Goal: Task Accomplishment & Management: Use online tool/utility

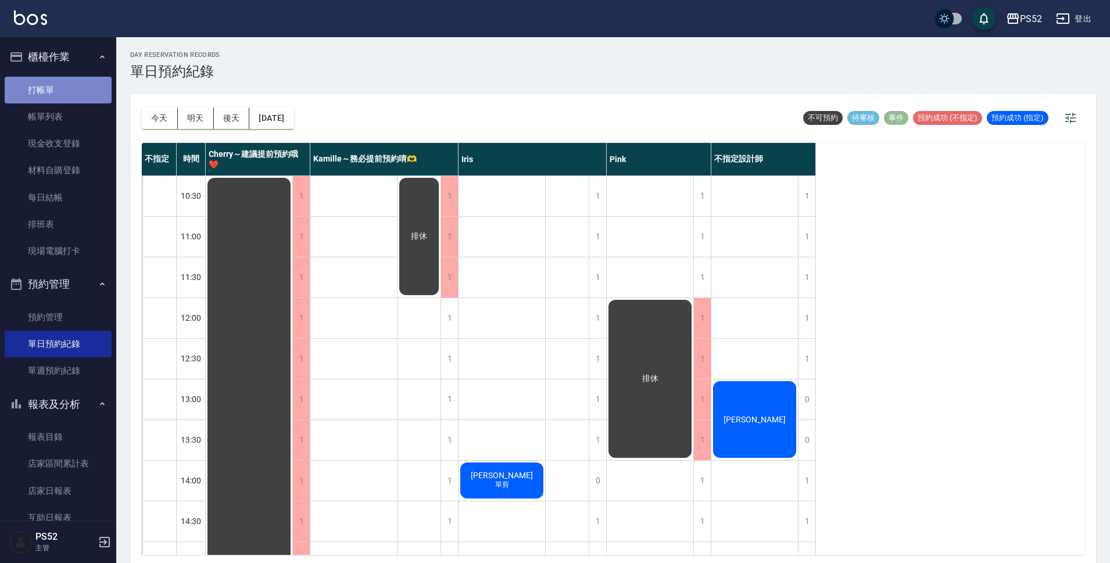
click at [66, 95] on link "打帳單" at bounding box center [58, 90] width 107 height 27
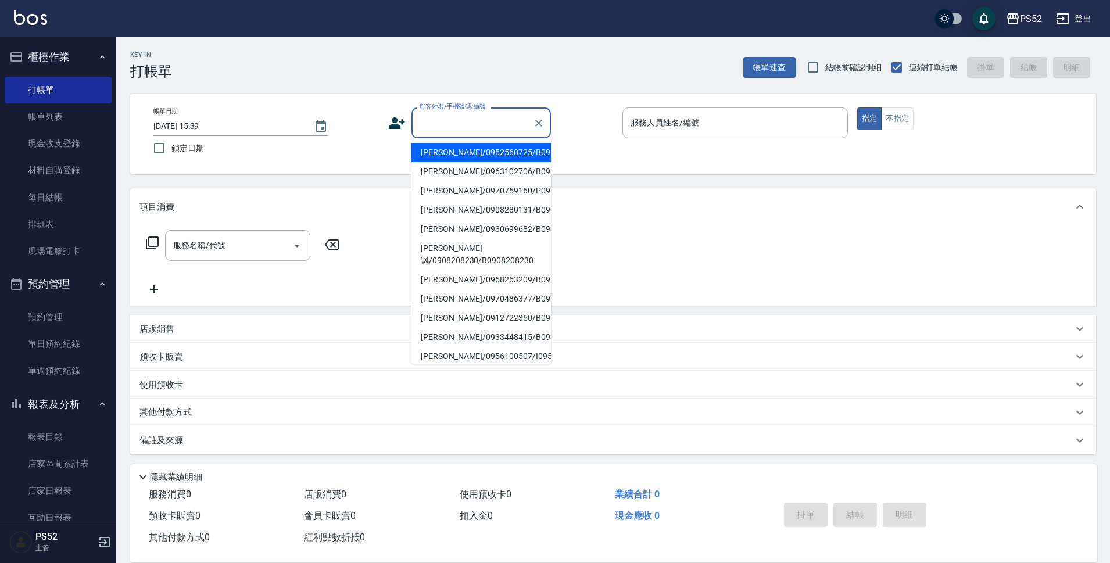
click at [498, 117] on input "顧客姓名/手機號碼/編號" at bounding box center [473, 123] width 112 height 20
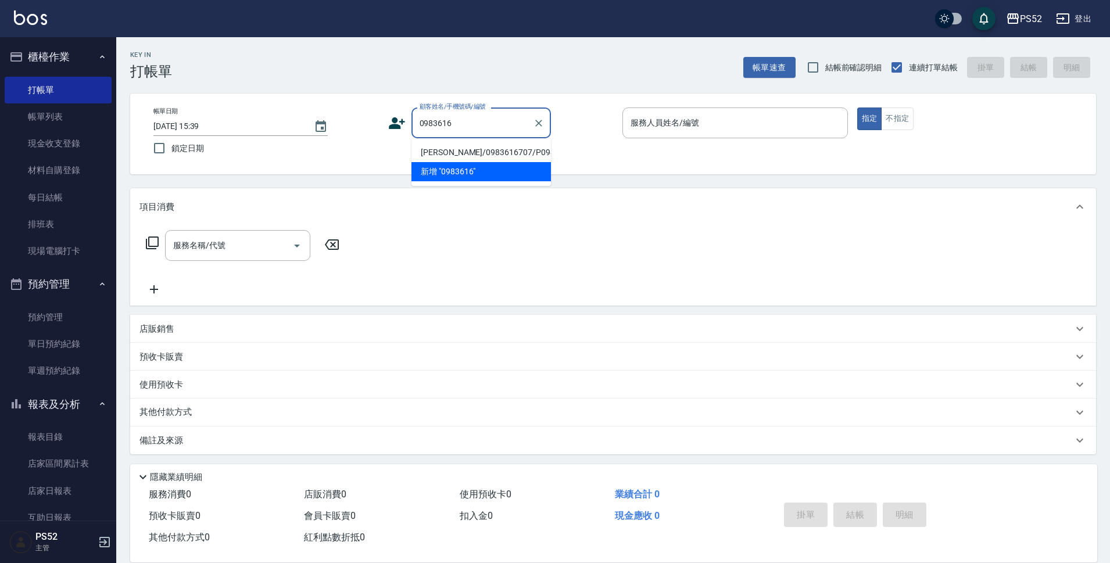
click at [482, 152] on li "[PERSON_NAME]/0983616707/P0983616707" at bounding box center [480, 152] width 139 height 19
type input "[PERSON_NAME]/0983616707/P0983616707"
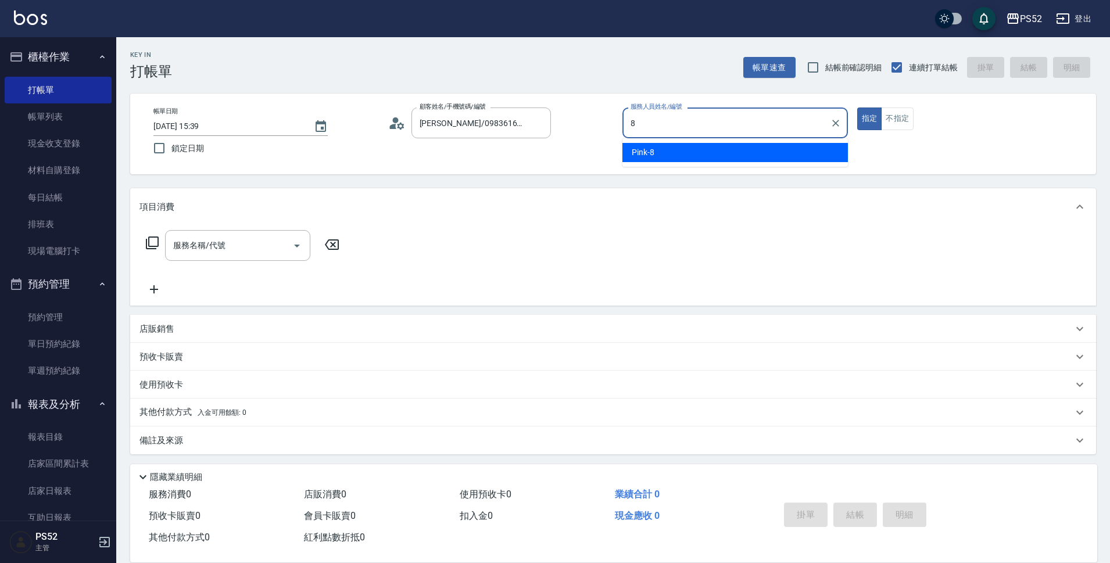
type input "Pink-8"
type button "true"
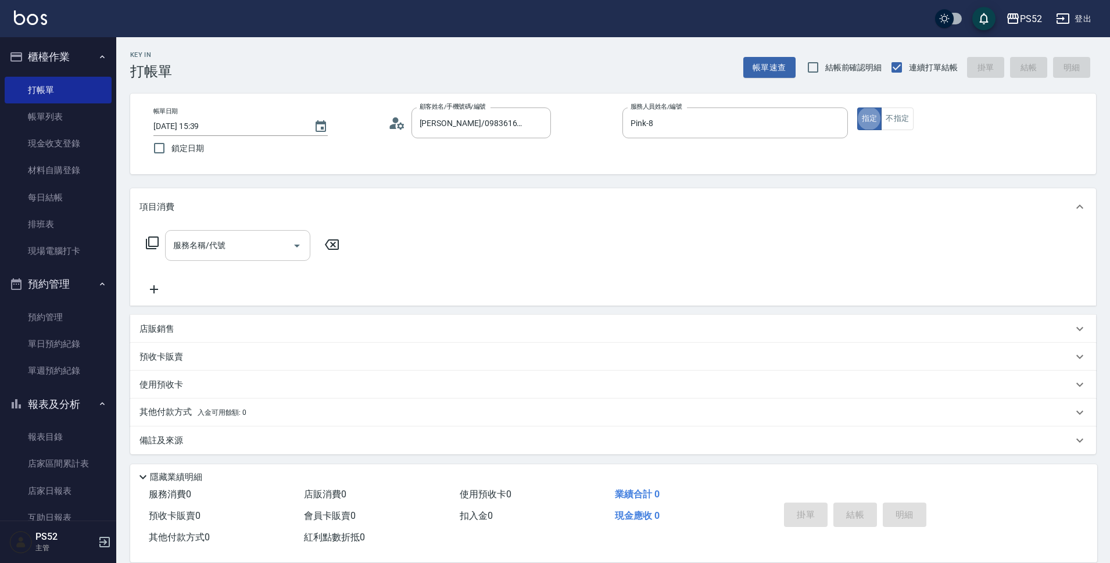
click at [202, 248] on div "服務名稱/代號 服務名稱/代號" at bounding box center [237, 245] width 145 height 31
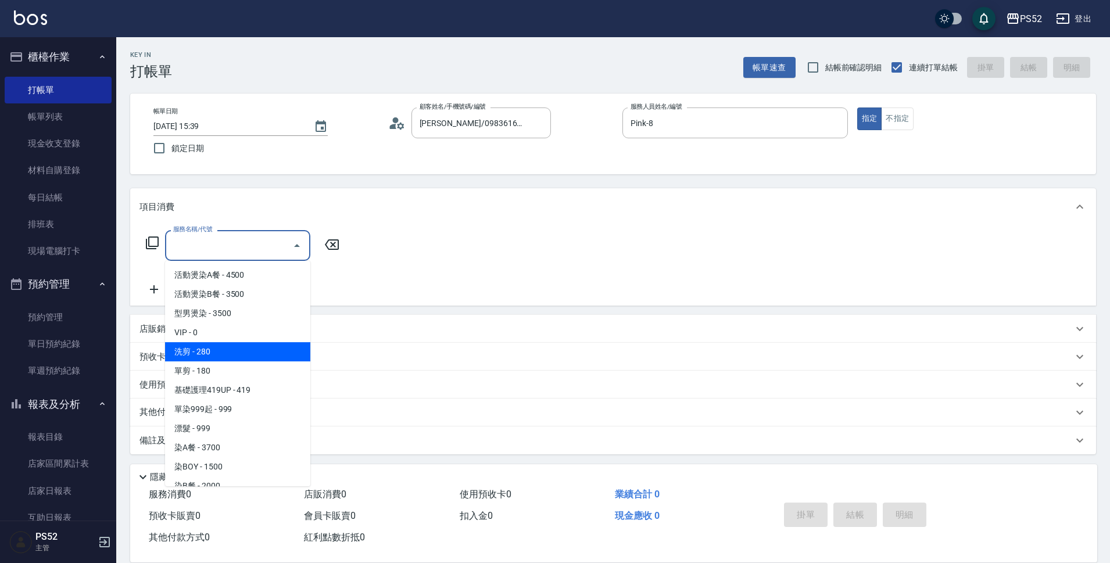
click at [217, 345] on span "洗剪 - 280" at bounding box center [237, 351] width 145 height 19
type input "洗剪(C1)"
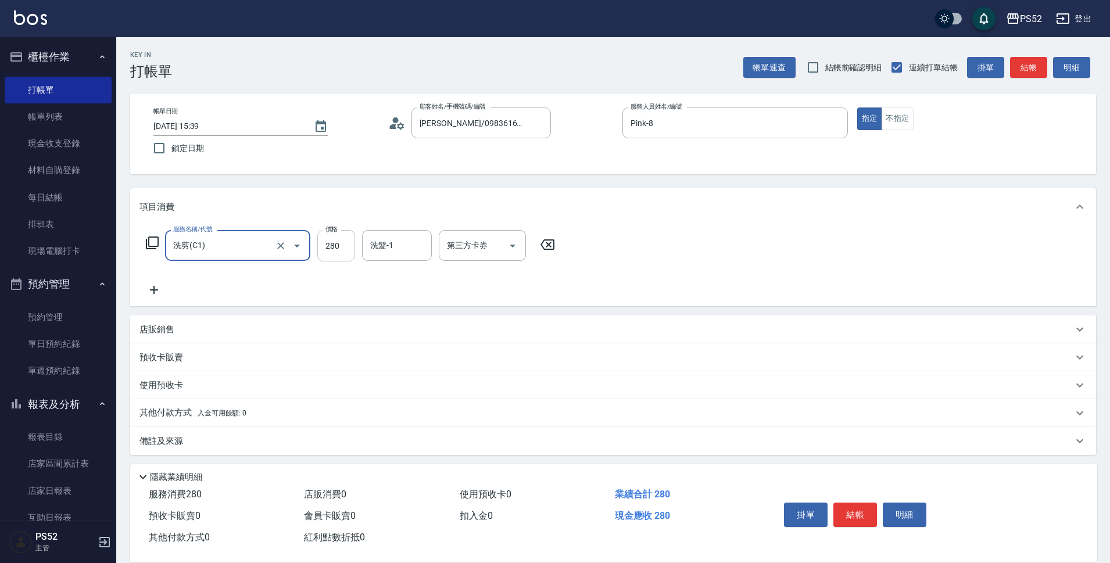
click at [331, 250] on input "280" at bounding box center [336, 245] width 38 height 31
type input "370"
click at [851, 506] on button "結帳" at bounding box center [855, 515] width 44 height 24
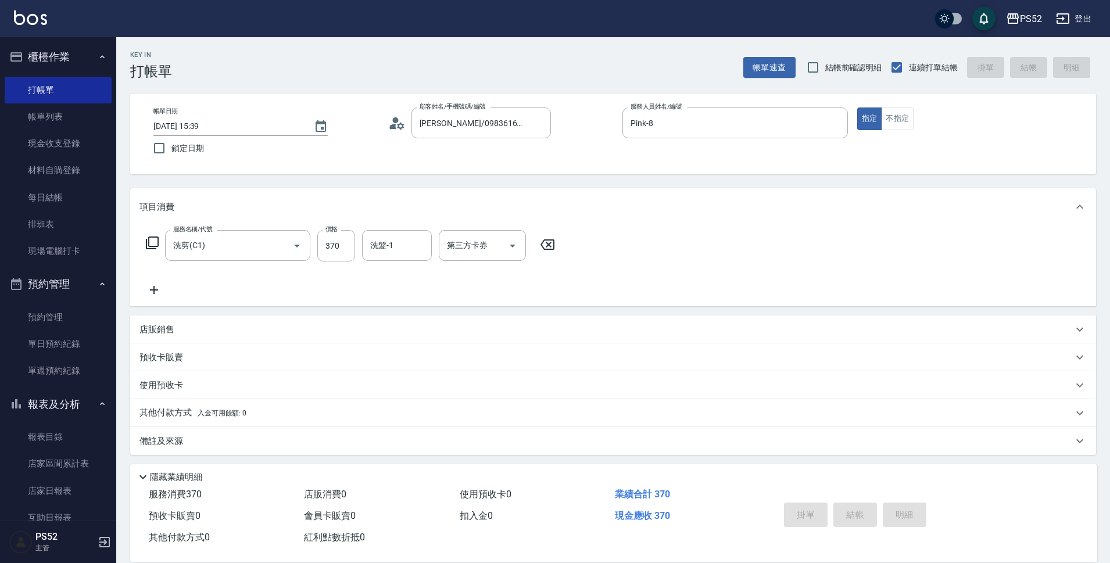
type input "[DATE] 15:40"
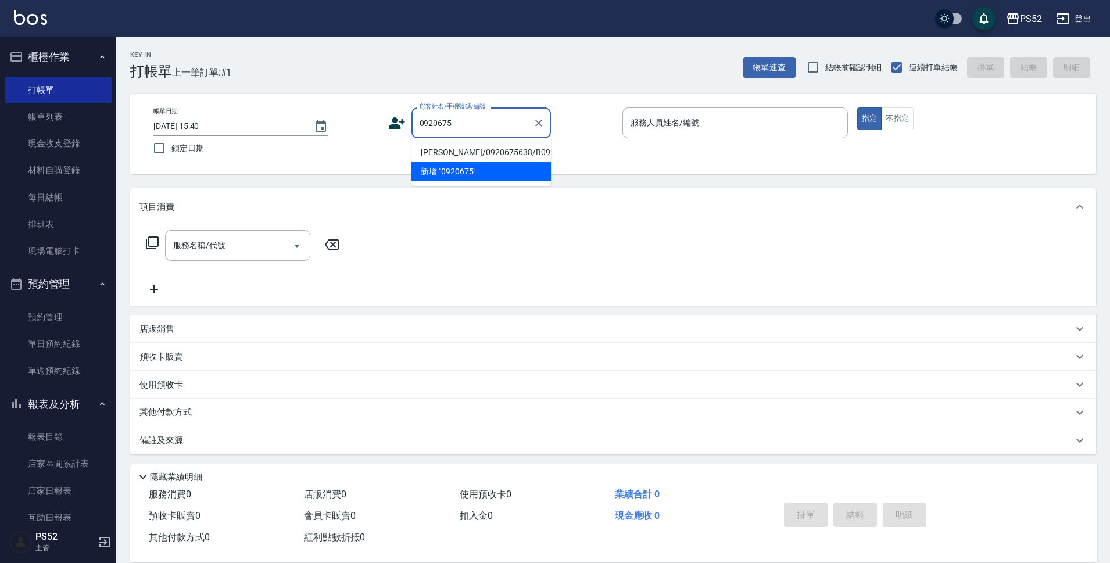
click at [482, 156] on li "[PERSON_NAME]/0920675638/B0920675638" at bounding box center [480, 152] width 139 height 19
type input "[PERSON_NAME]/0920675638/B0920675638"
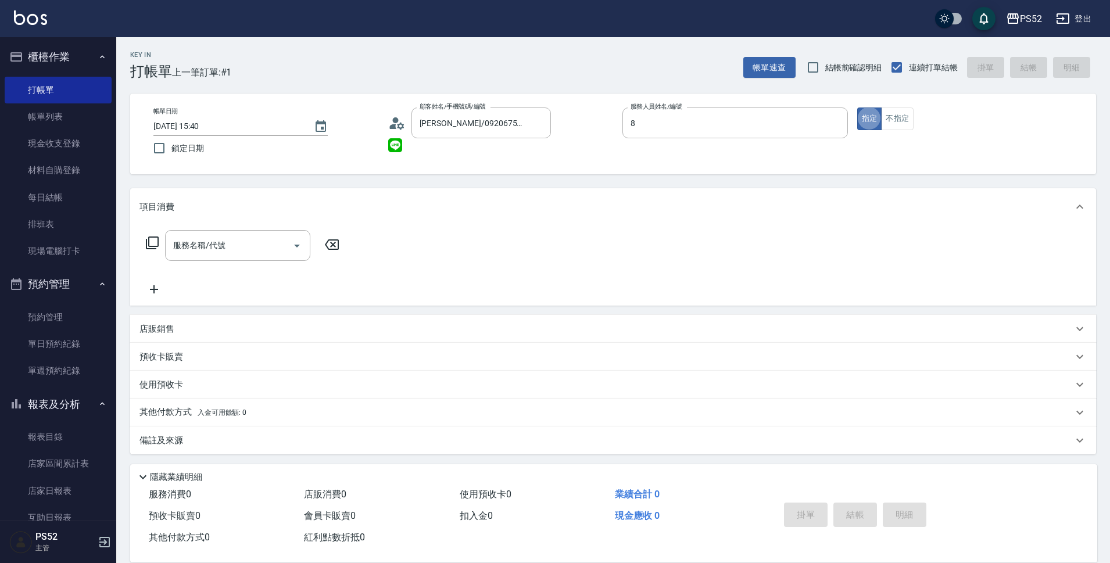
type input "Pink-8"
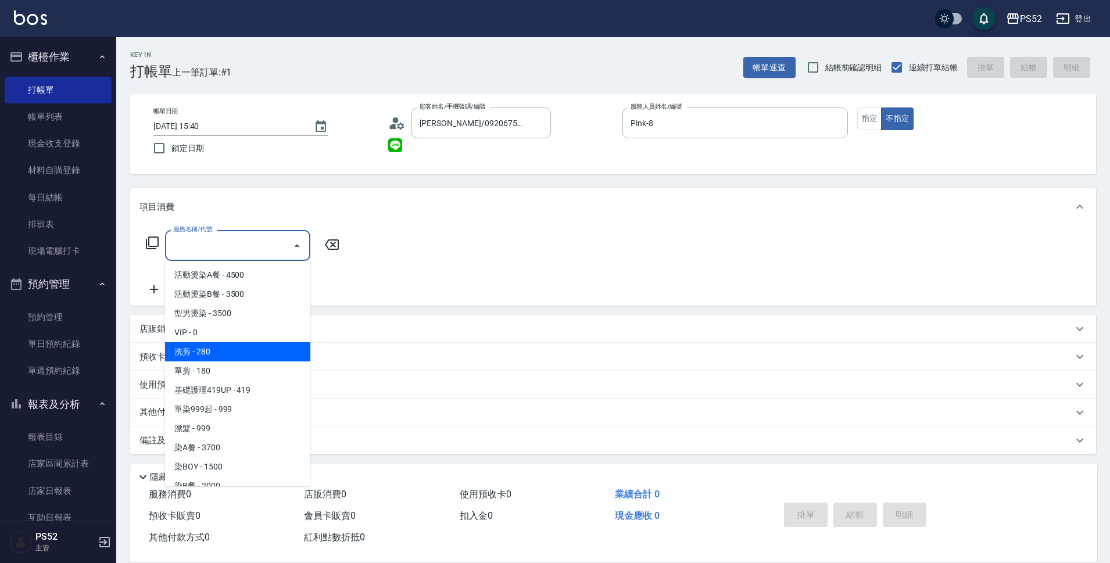
type input "洗剪(C1)"
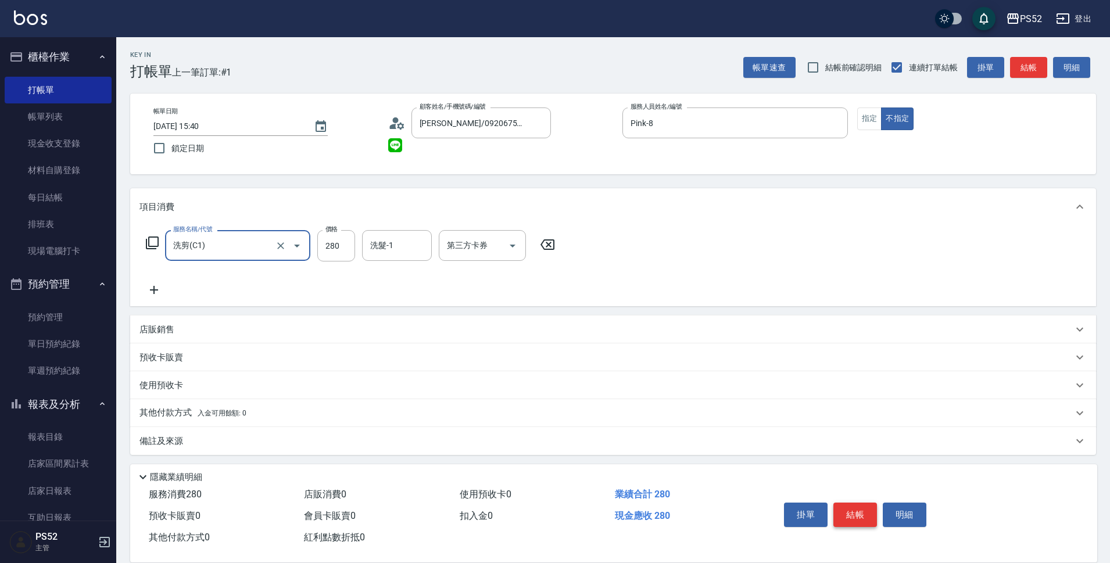
click at [853, 510] on button "結帳" at bounding box center [855, 515] width 44 height 24
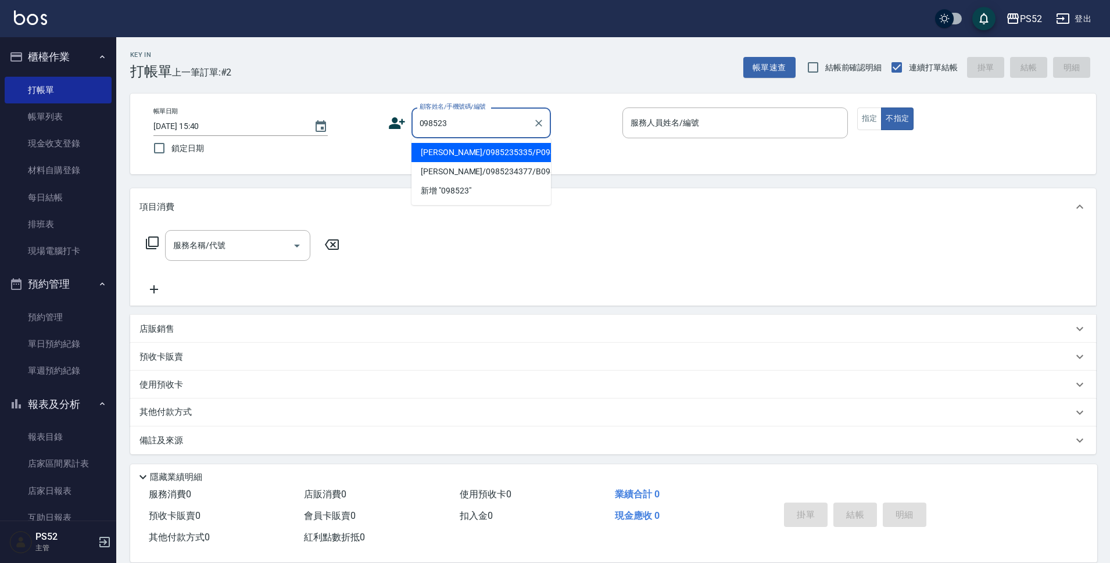
click at [518, 154] on li "[PERSON_NAME]/0985235335/P0985235335" at bounding box center [480, 152] width 139 height 19
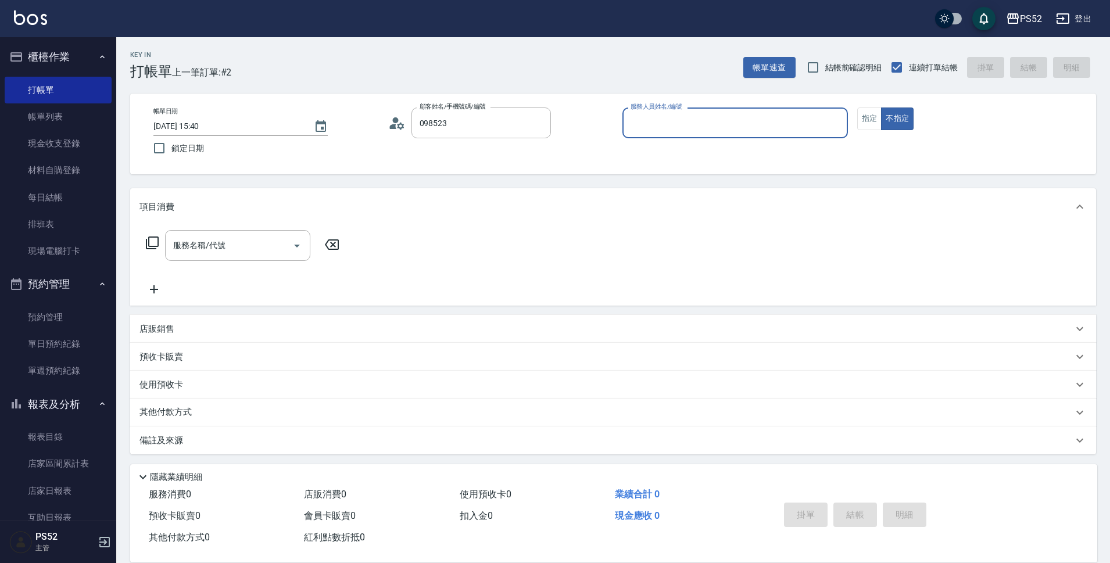
type input "[PERSON_NAME]/0985235335/P0985235335"
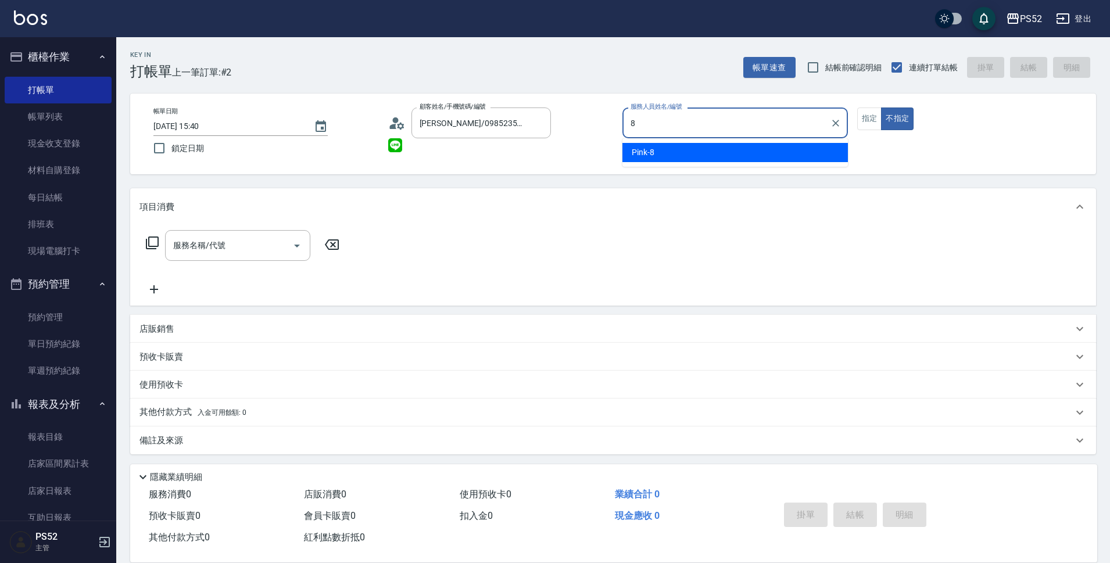
type input "Pink-8"
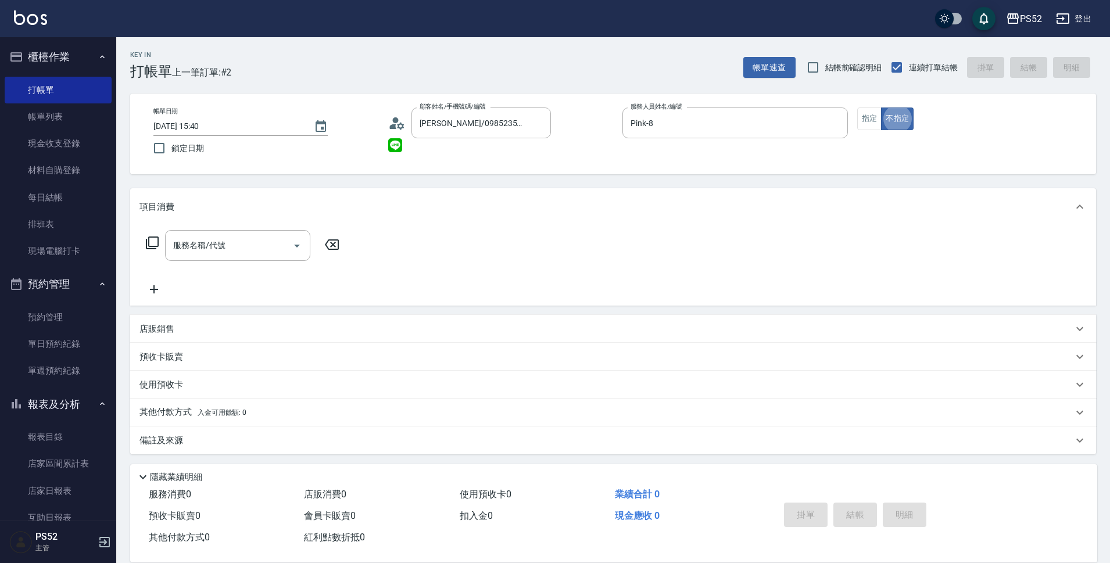
type button "false"
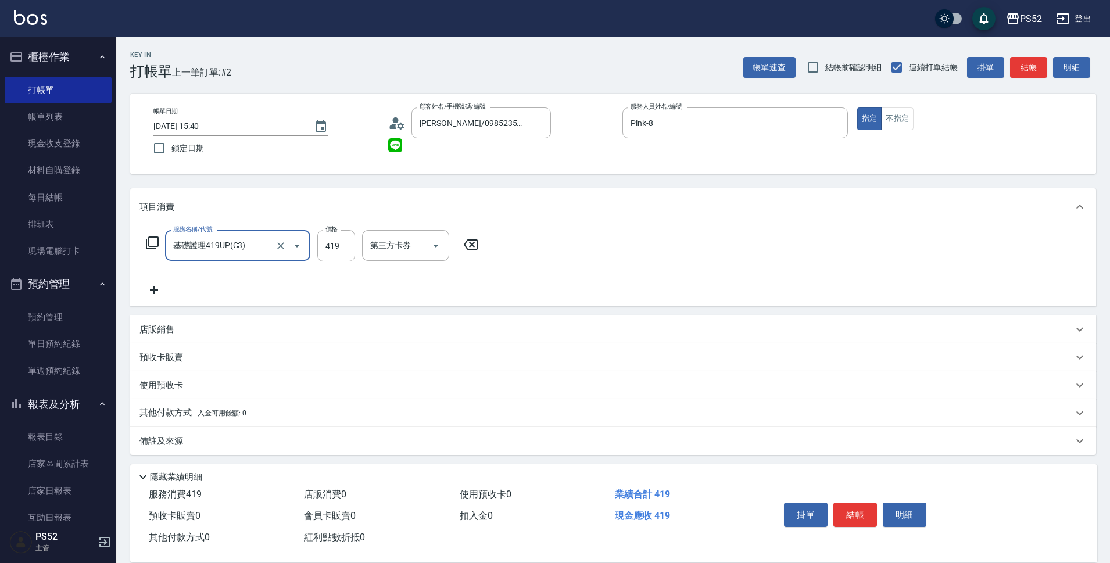
type input "基礎護理419UP(C3)"
type input "430"
click at [500, 248] on input "第三方卡券" at bounding box center [473, 245] width 59 height 20
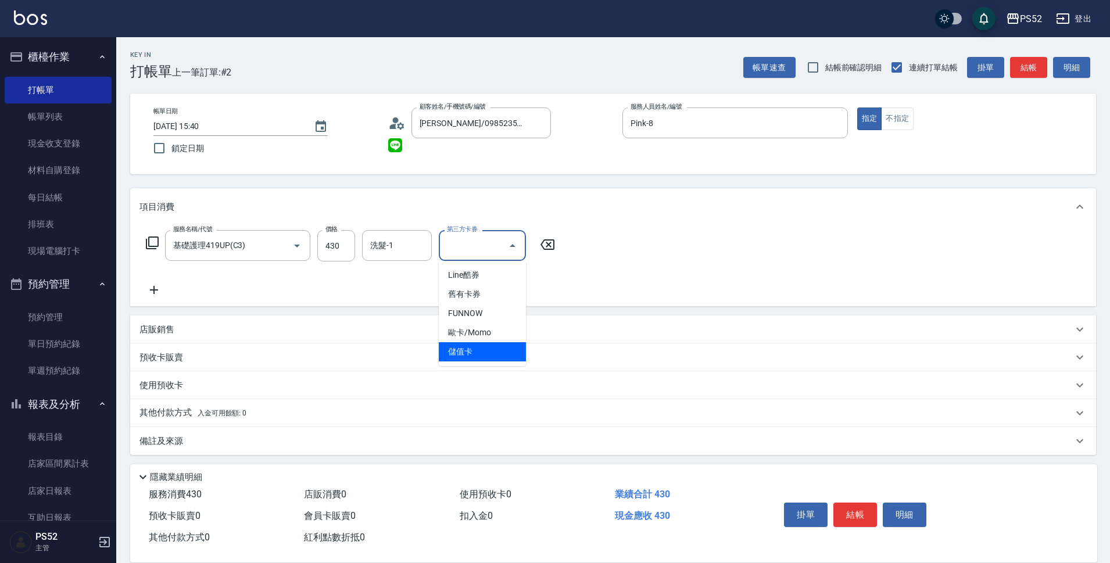
click at [486, 350] on span "儲值卡" at bounding box center [482, 351] width 87 height 19
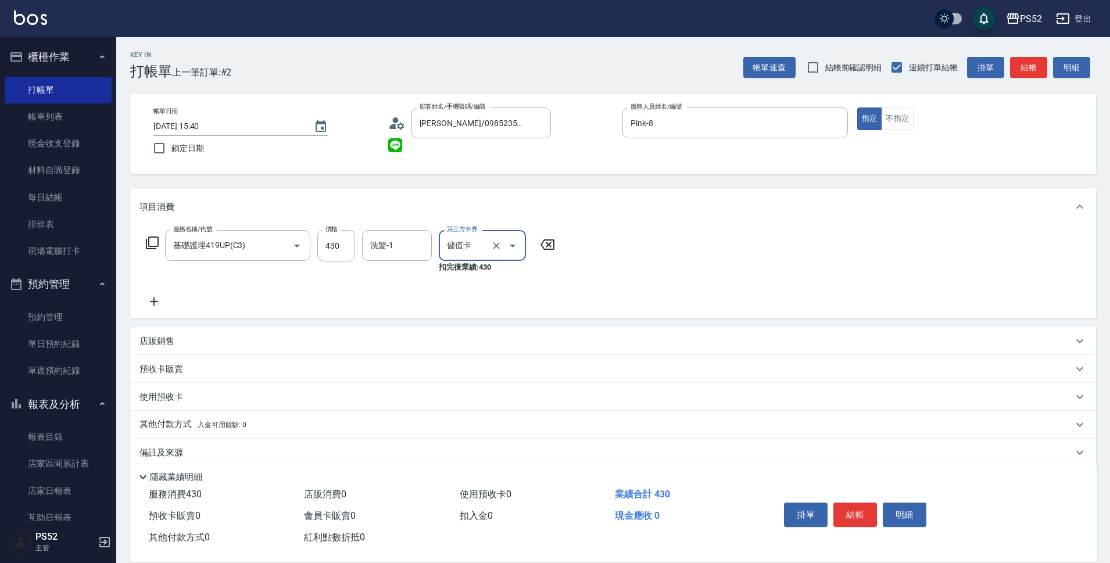
type input "儲值卡"
click at [837, 503] on button "結帳" at bounding box center [855, 515] width 44 height 24
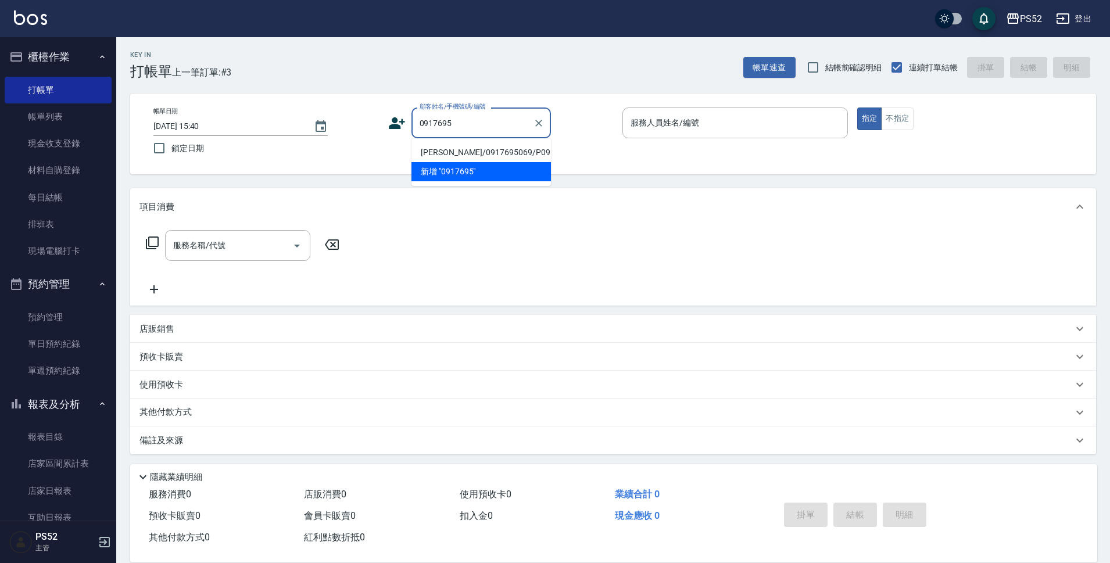
click at [476, 162] on li "[PERSON_NAME]/0917695069/P0917695069" at bounding box center [480, 152] width 139 height 19
type input "[PERSON_NAME]/0917695069/P0917695069"
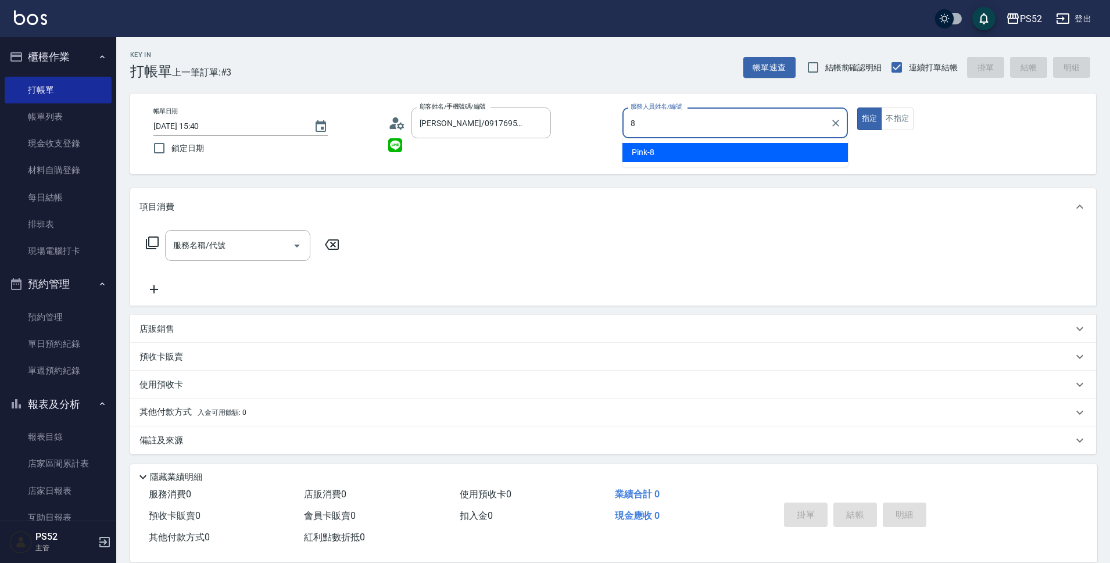
type input "Pink-8"
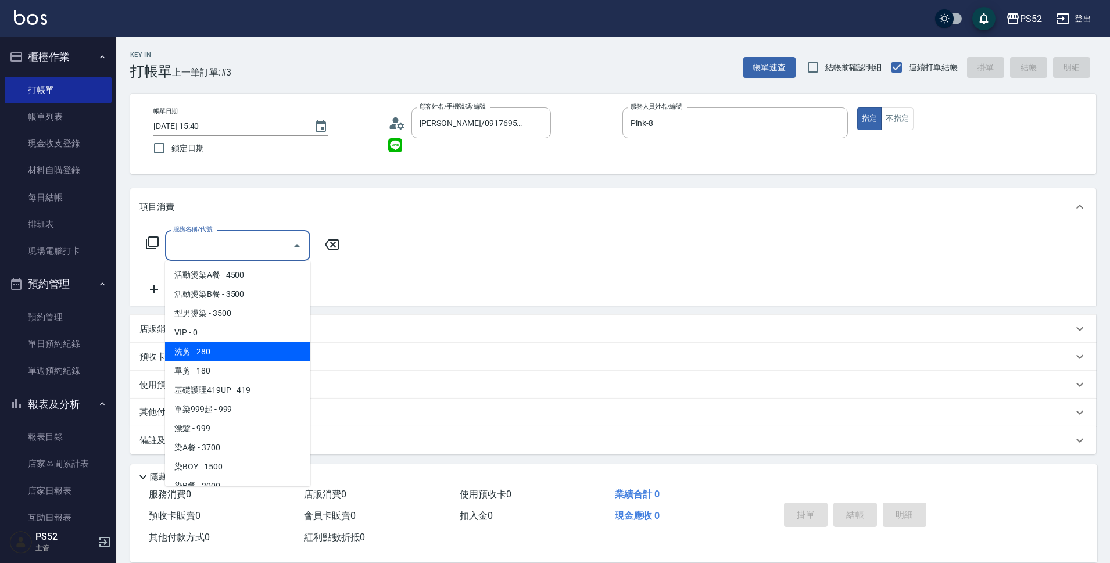
type input "洗剪(C1)"
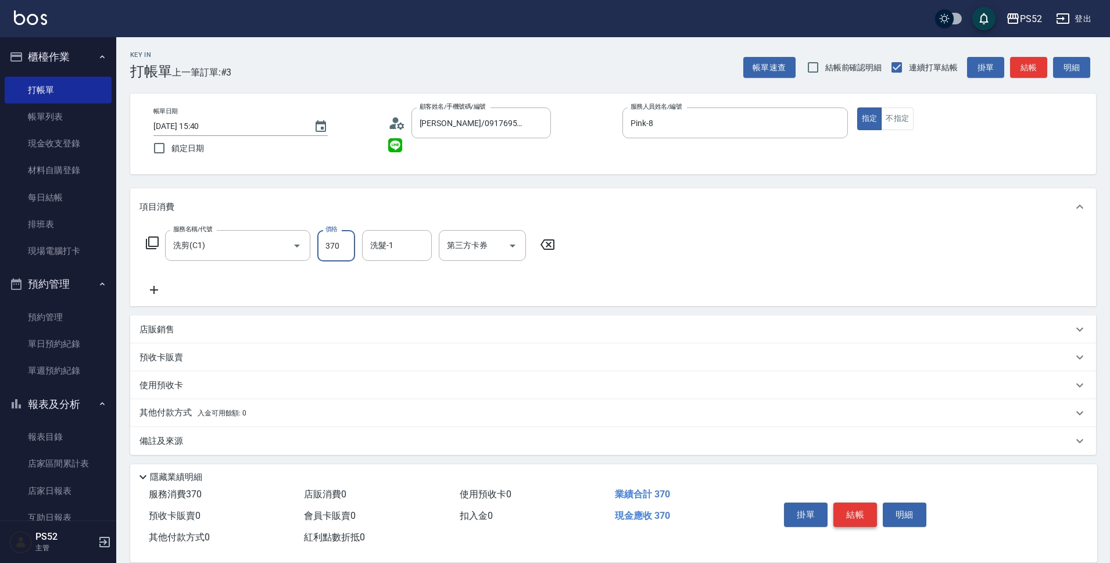
type input "370"
click at [869, 514] on button "結帳" at bounding box center [855, 515] width 44 height 24
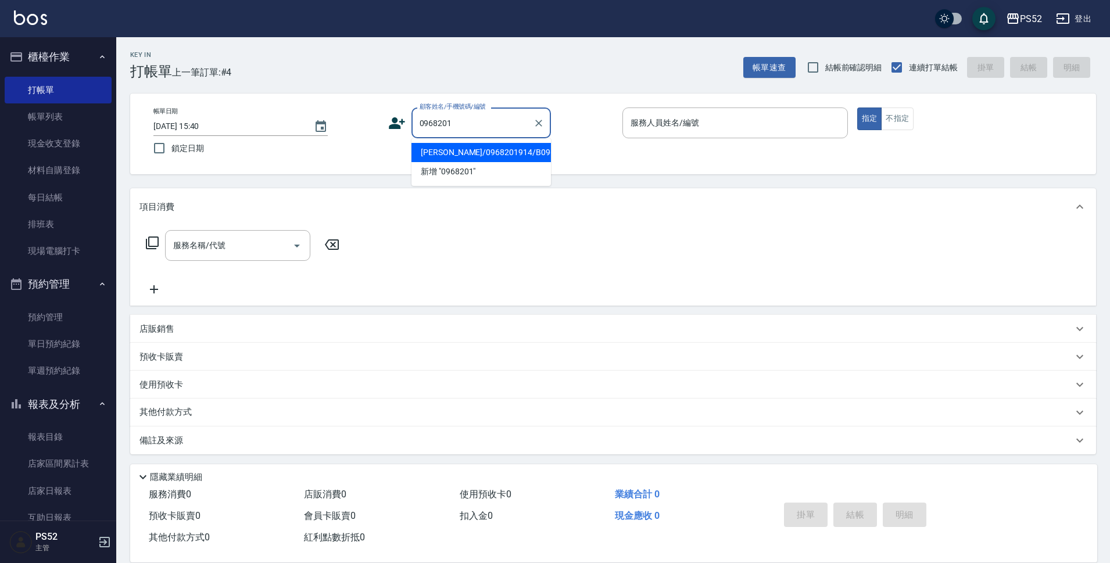
click at [521, 162] on li "[PERSON_NAME]/0968201914/B0968201914" at bounding box center [480, 152] width 139 height 19
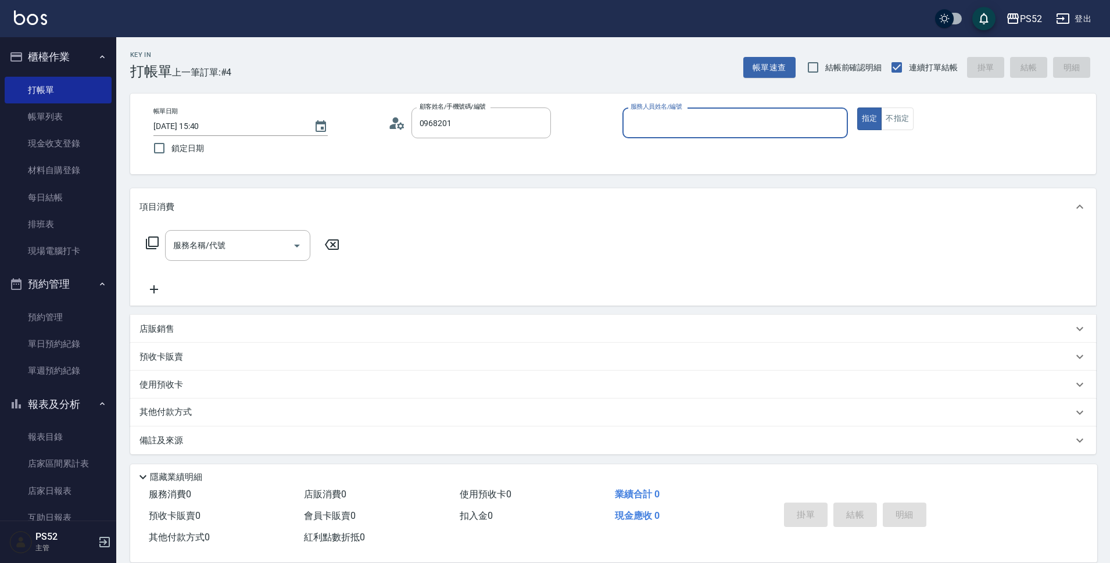
type input "[PERSON_NAME]/0968201914/B0968201914"
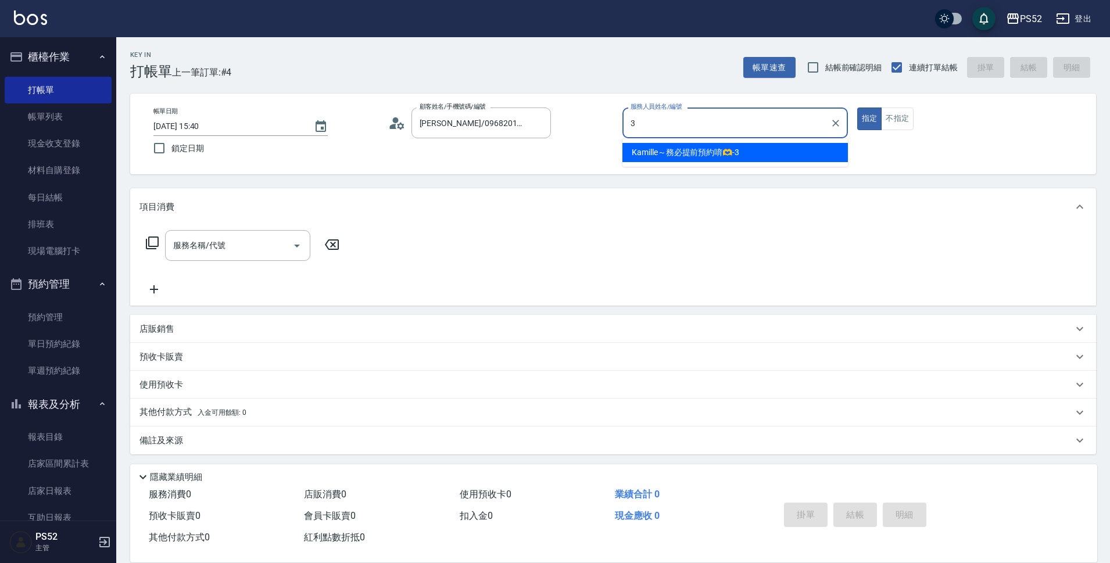
type input "Kamille～務必提前預約唷🫶-3"
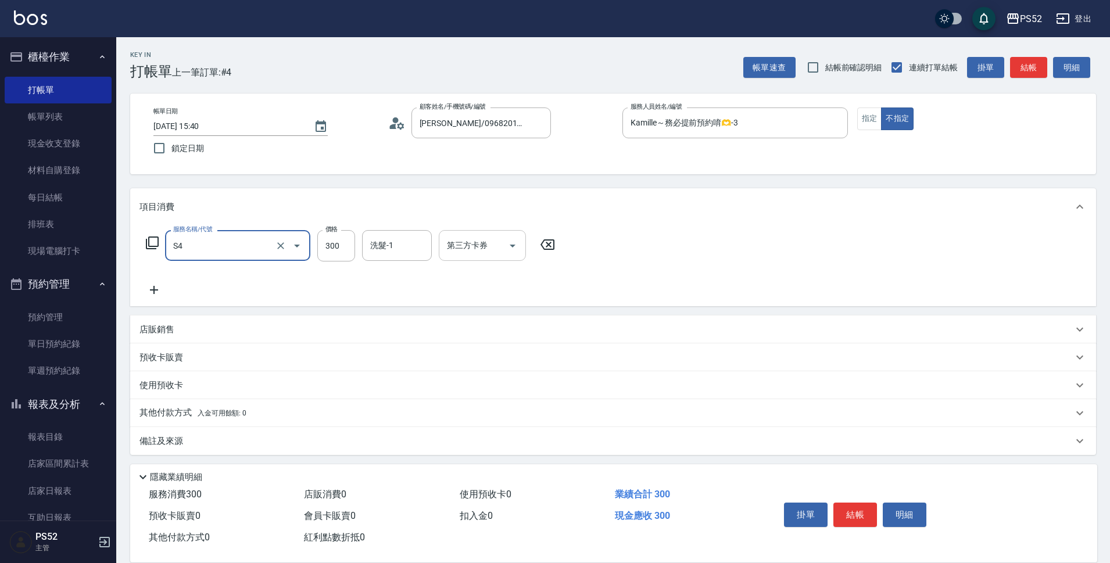
click at [499, 241] on input "第三方卡券" at bounding box center [473, 245] width 59 height 20
type input "洗髮300元(S4)"
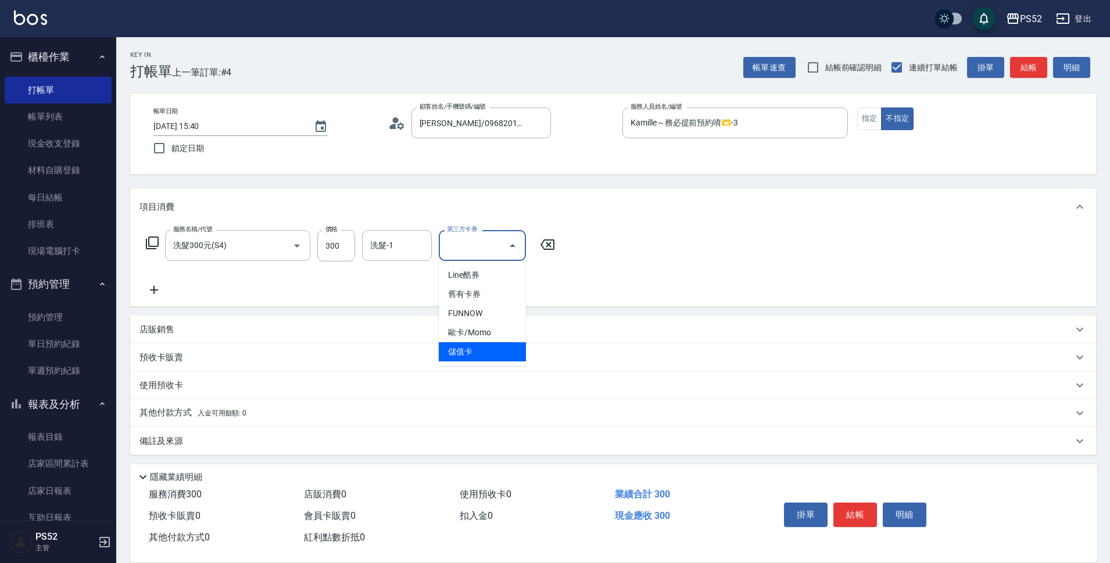
click at [481, 353] on span "儲值卡" at bounding box center [482, 351] width 87 height 19
type input "儲值卡"
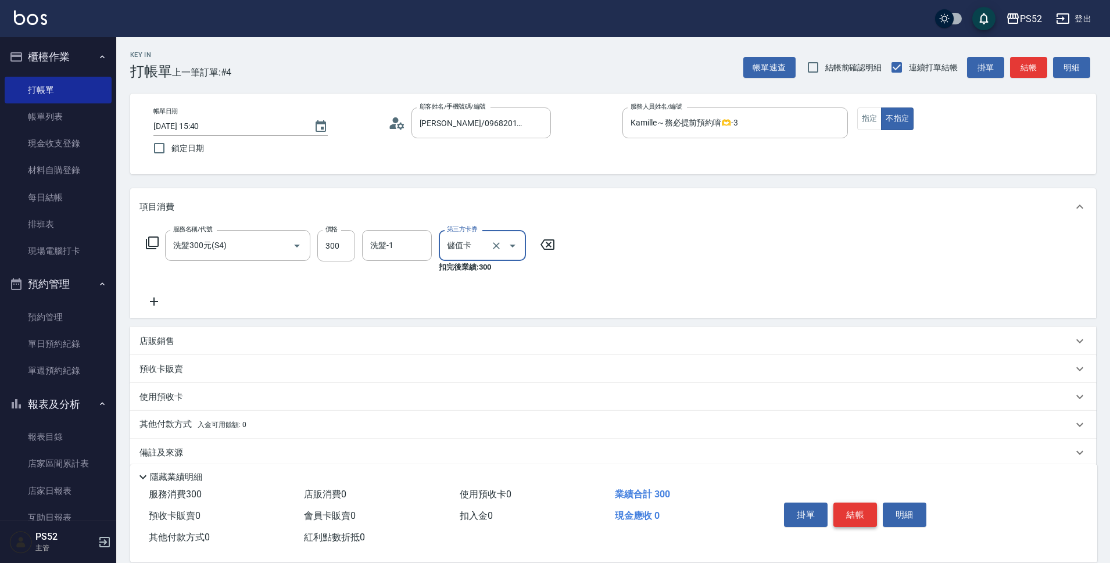
click at [847, 509] on button "結帳" at bounding box center [855, 515] width 44 height 24
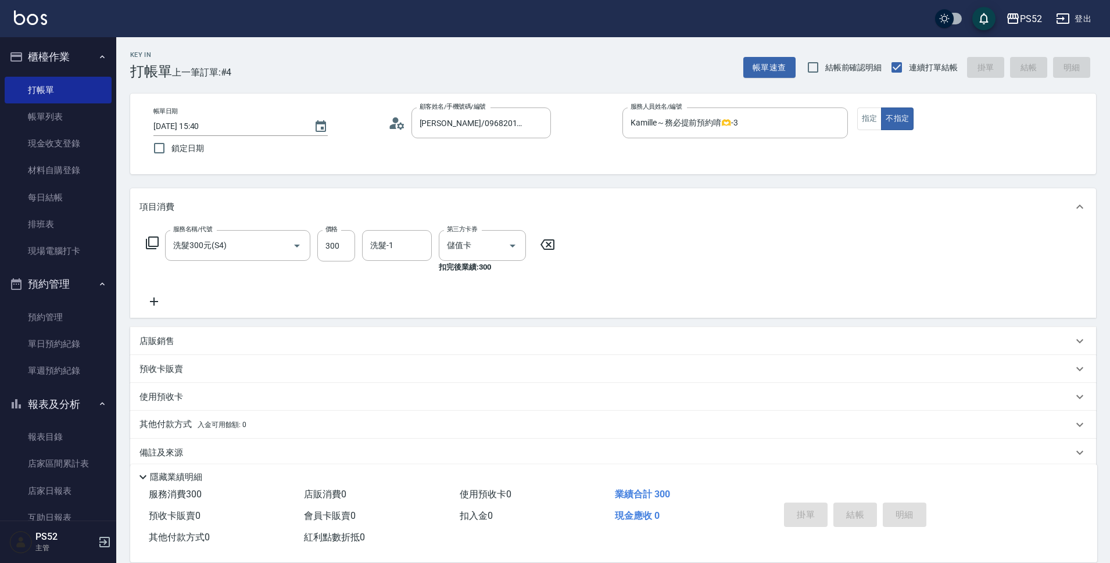
type input "[DATE] 15:41"
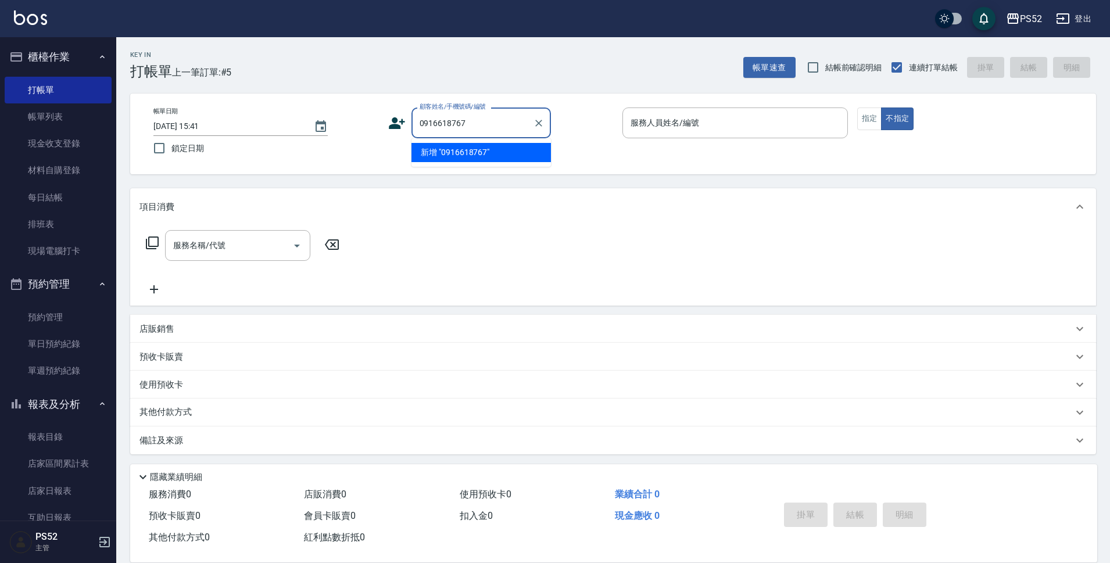
type input "0916618767"
click at [400, 125] on icon at bounding box center [396, 122] width 17 height 17
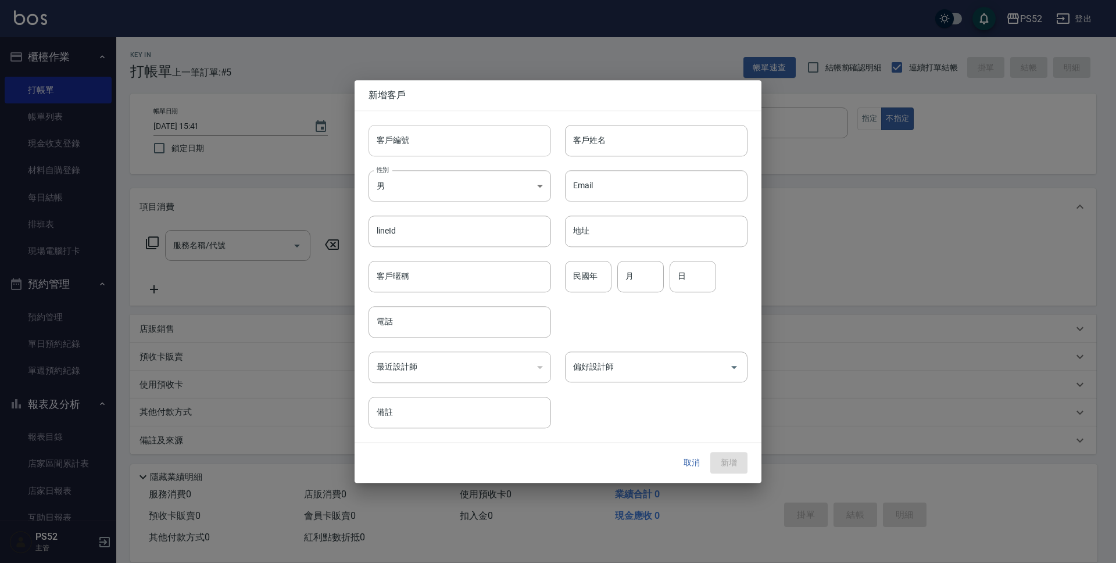
click at [428, 128] on input "客戶編號" at bounding box center [459, 140] width 182 height 31
paste input "0916618767"
type input "B0916618767"
click at [454, 314] on input "電話" at bounding box center [459, 321] width 182 height 31
paste input "0916618767"
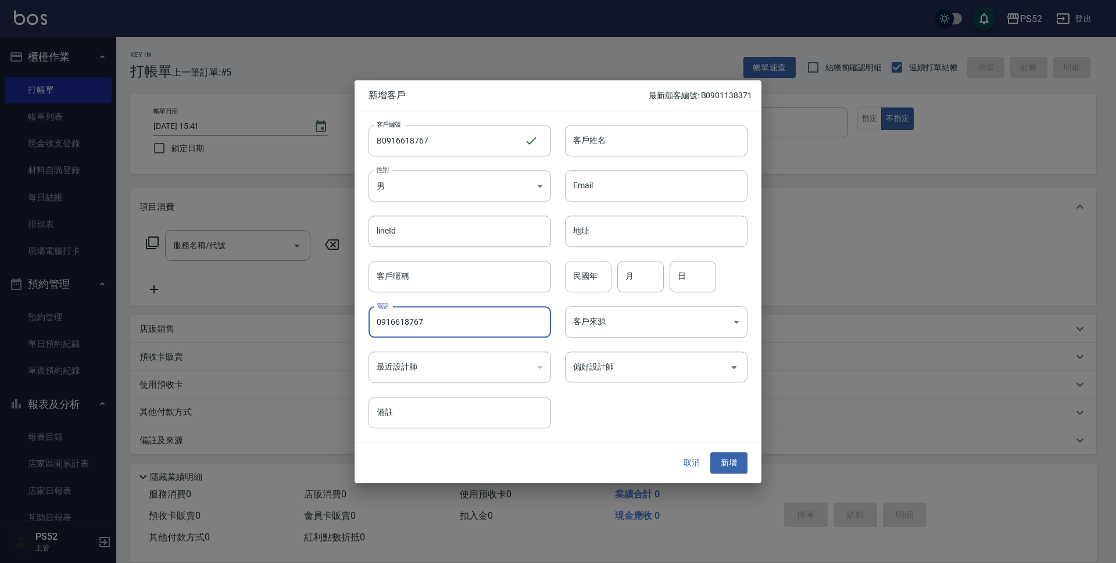
type input "0916618767"
click at [571, 279] on input "民國年" at bounding box center [588, 276] width 46 height 31
type input "89"
type input "2"
type input "27"
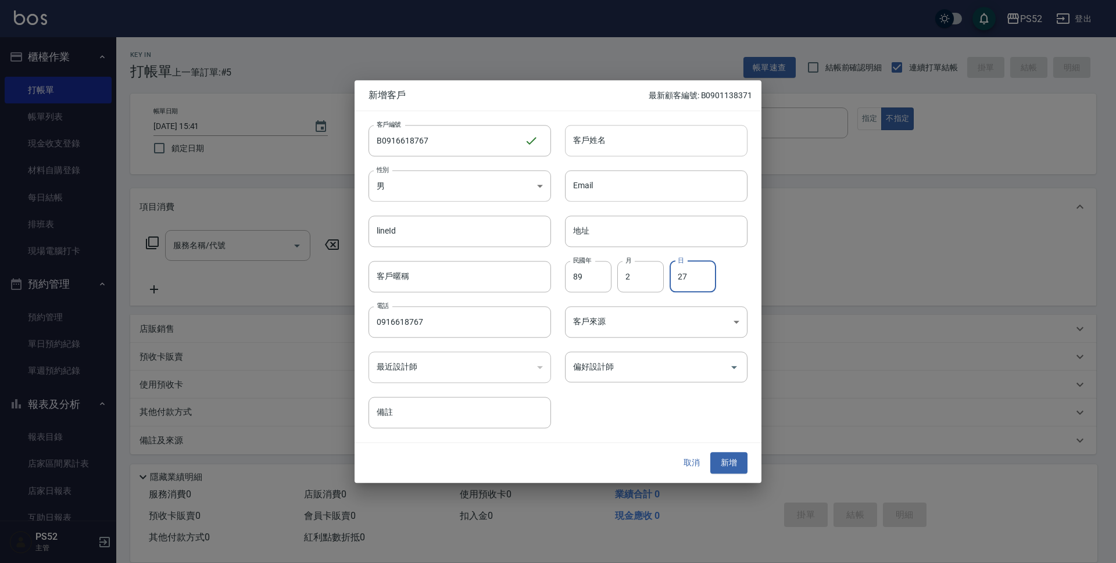
click at [670, 131] on input "客戶姓名" at bounding box center [656, 140] width 182 height 31
type input "＿"
type input "[PERSON_NAME]"
click at [459, 189] on body "PS52 登出 櫃檯作業 打帳單 帳單列表 現金收支登錄 材料自購登錄 每日結帳 排班表 現場電腦打卡 預約管理 預約管理 單日預約紀錄 單週預約紀錄 報表及…" at bounding box center [558, 283] width 1116 height 566
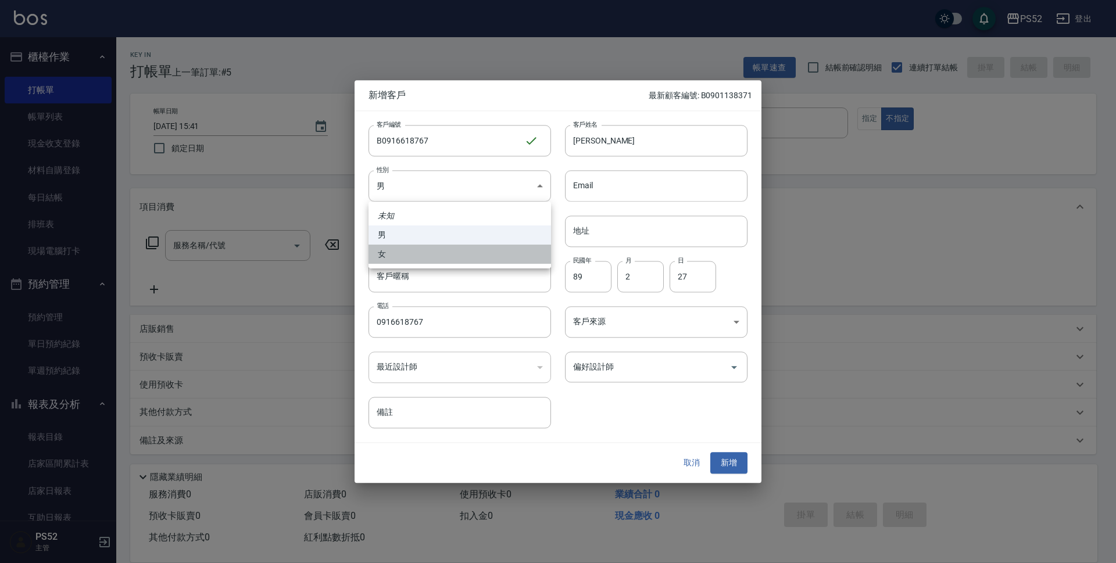
click at [464, 256] on li "女" at bounding box center [459, 254] width 182 height 19
type input "[DEMOGRAPHIC_DATA]"
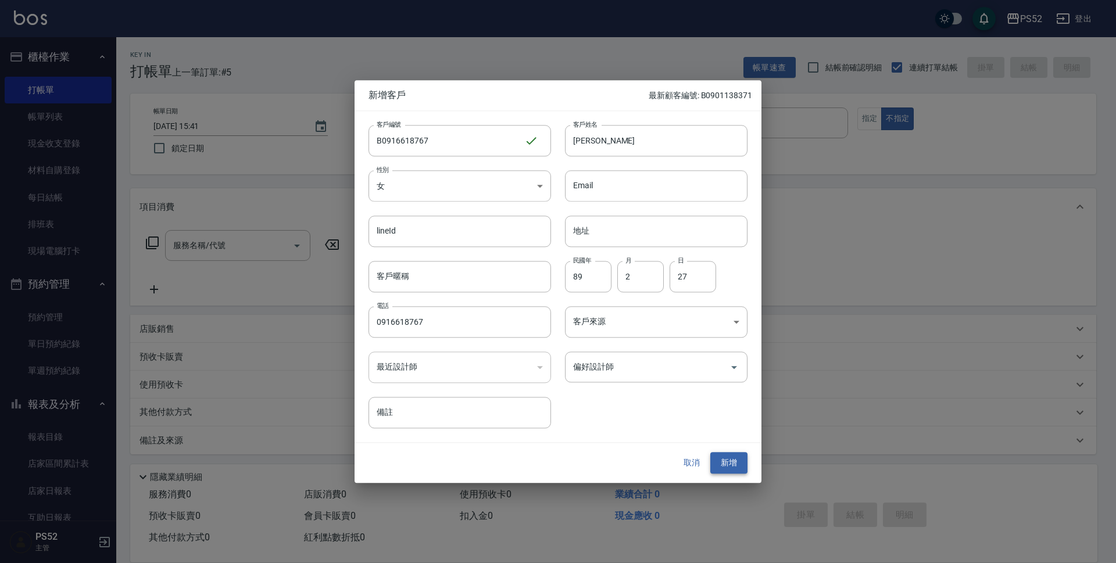
click at [714, 462] on button "新增" at bounding box center [728, 463] width 37 height 21
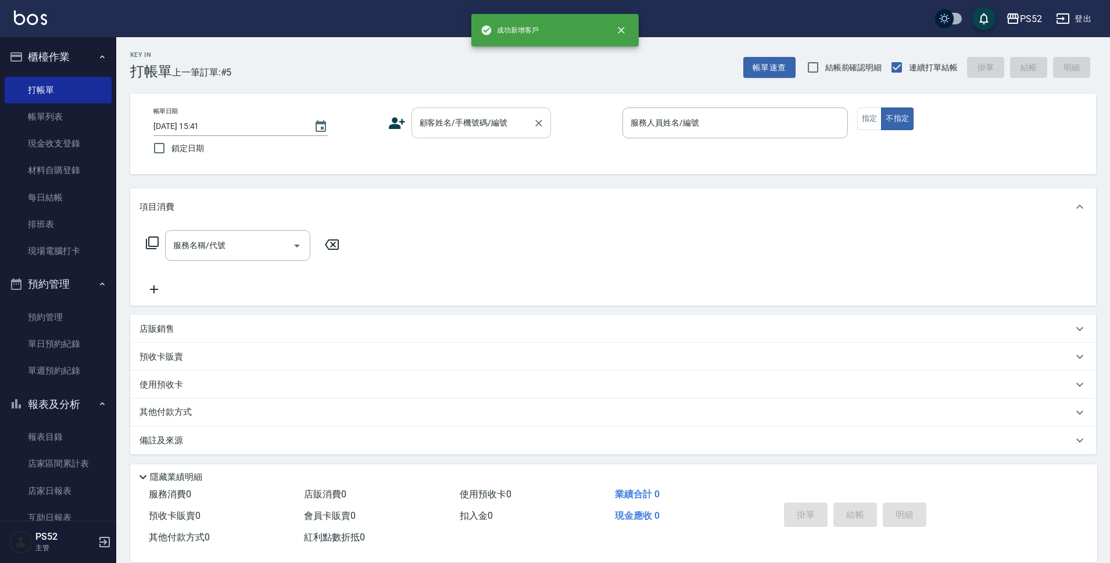
click at [528, 129] on input "顧客姓名/手機號碼/編號" at bounding box center [473, 123] width 112 height 20
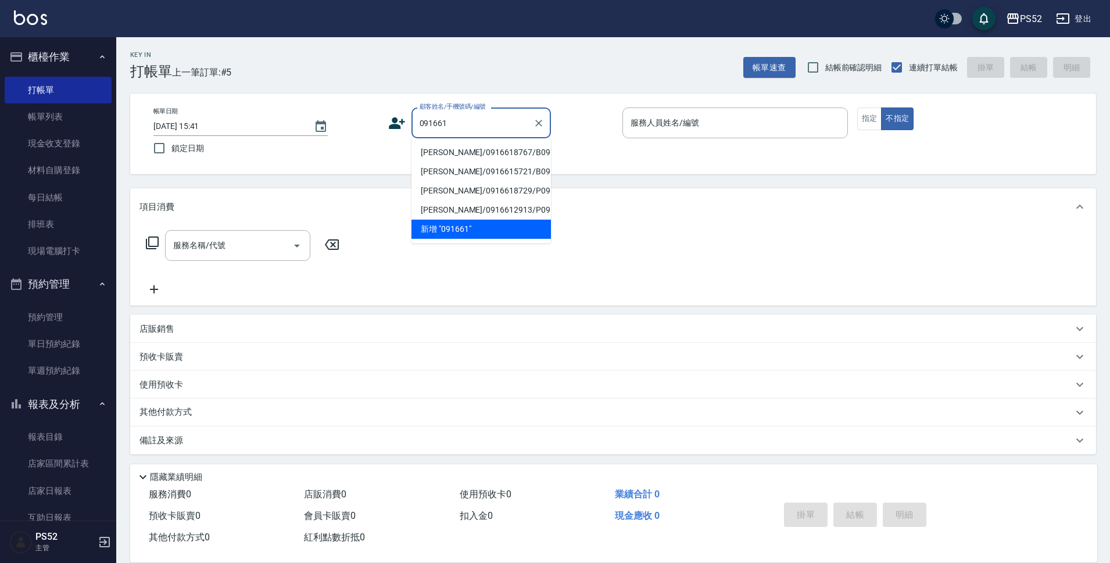
click at [483, 156] on li "[PERSON_NAME]/0916618767/B0916618767" at bounding box center [480, 152] width 139 height 19
type input "[PERSON_NAME]/0916618767/B0916618767"
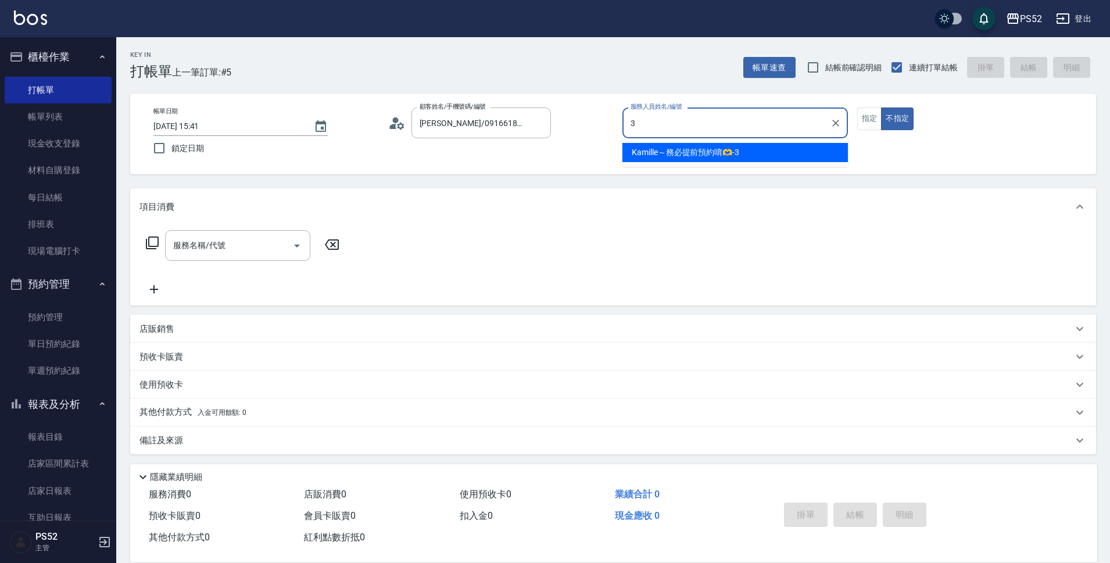
type input "Kamille～務必提前預約唷🫶-3"
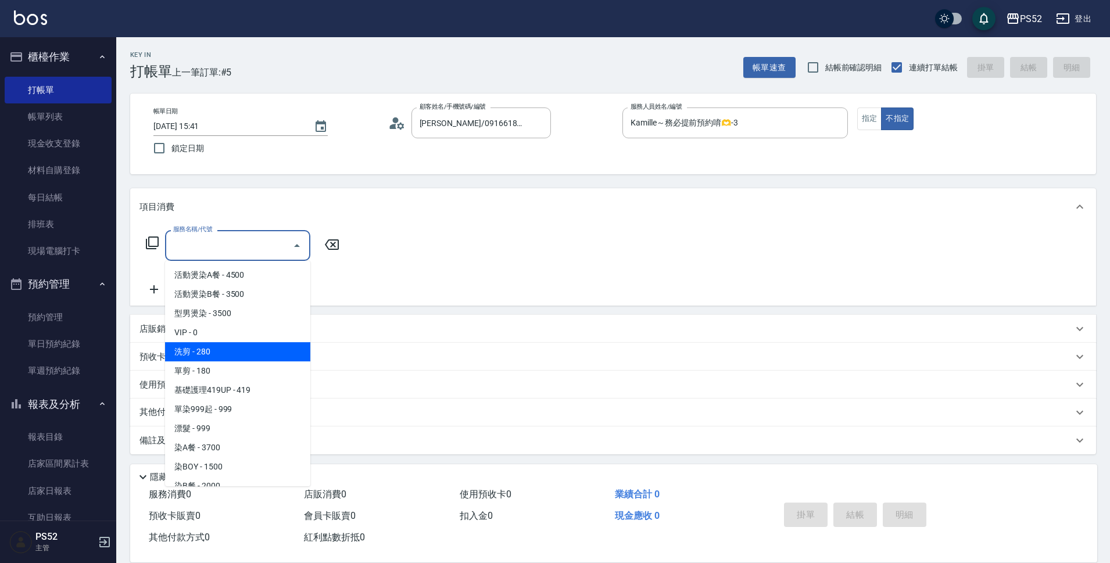
type input "洗剪(C1)"
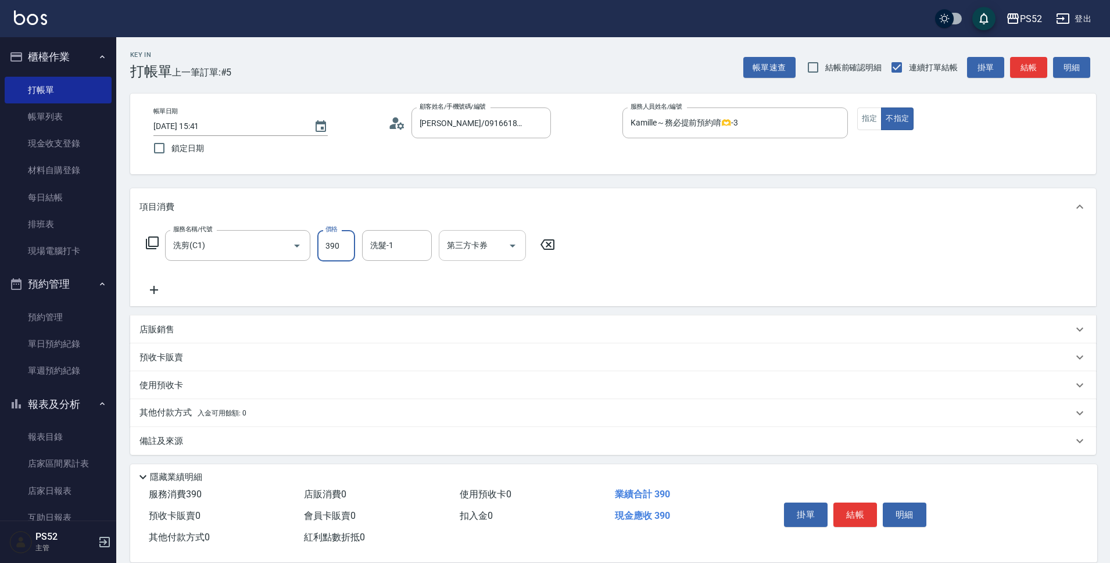
type input "390"
click at [496, 254] on input "第三方卡券" at bounding box center [473, 245] width 59 height 20
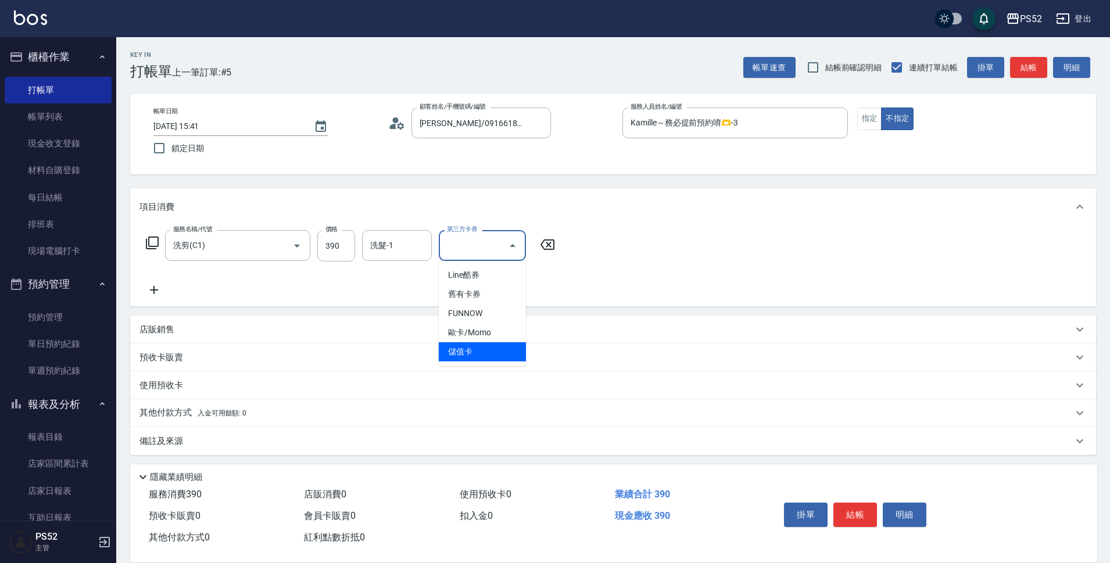
click at [502, 345] on span "儲值卡" at bounding box center [482, 351] width 87 height 19
type input "儲值卡"
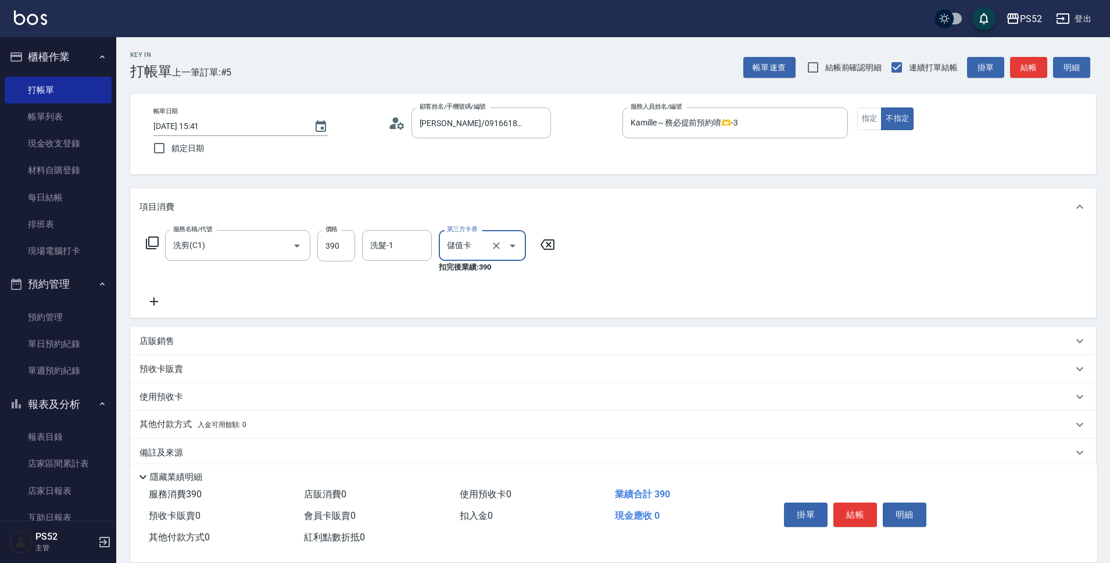
click at [186, 334] on div "店販銷售" at bounding box center [613, 341] width 966 height 28
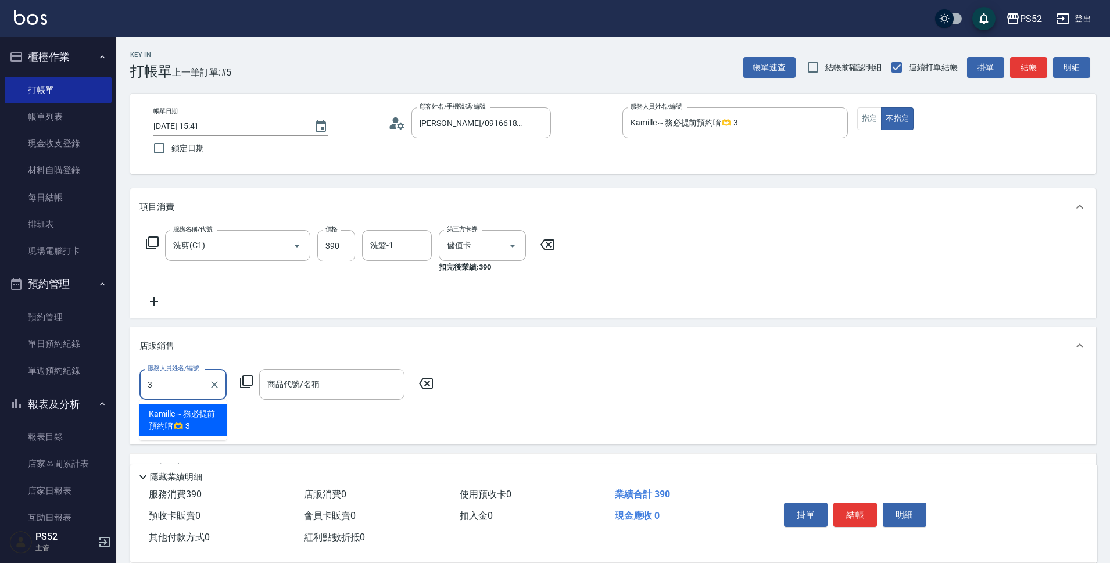
type input "Kamille～務必提前預約唷🫶-3"
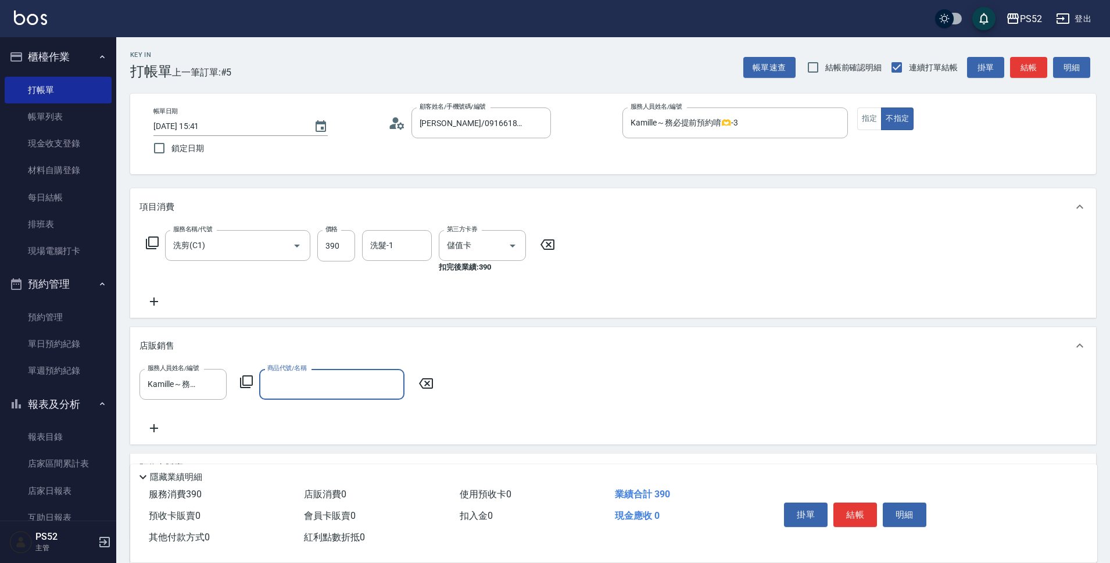
click at [325, 384] on input "商品代號/名稱" at bounding box center [331, 384] width 135 height 20
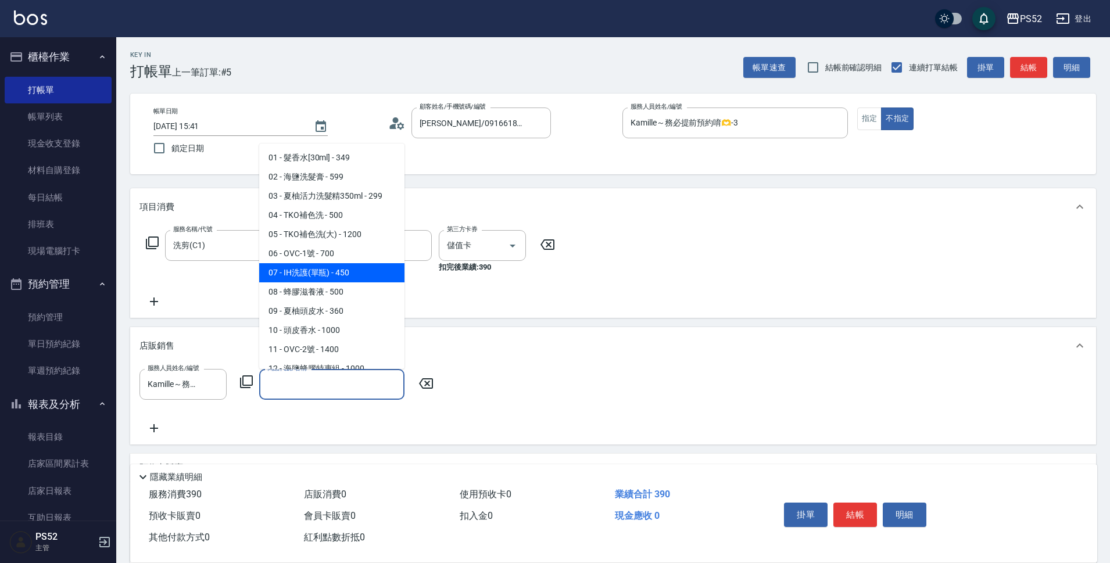
click at [340, 275] on span "07 - IH洗護(單瓶) - 450" at bounding box center [331, 272] width 145 height 19
type input "IH洗護(單瓶)"
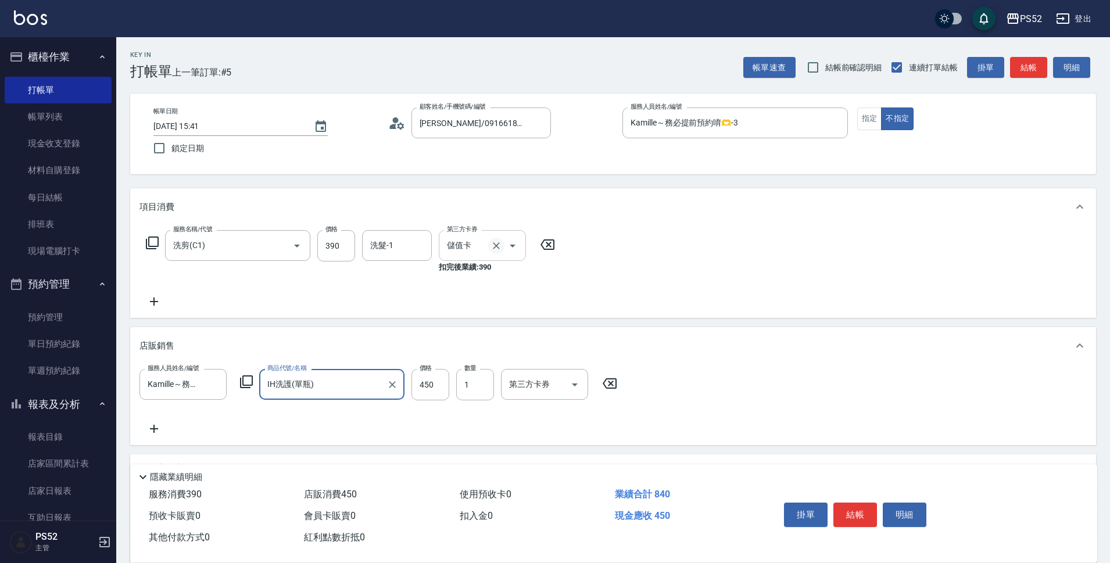
click at [491, 244] on icon "Clear" at bounding box center [496, 246] width 12 height 12
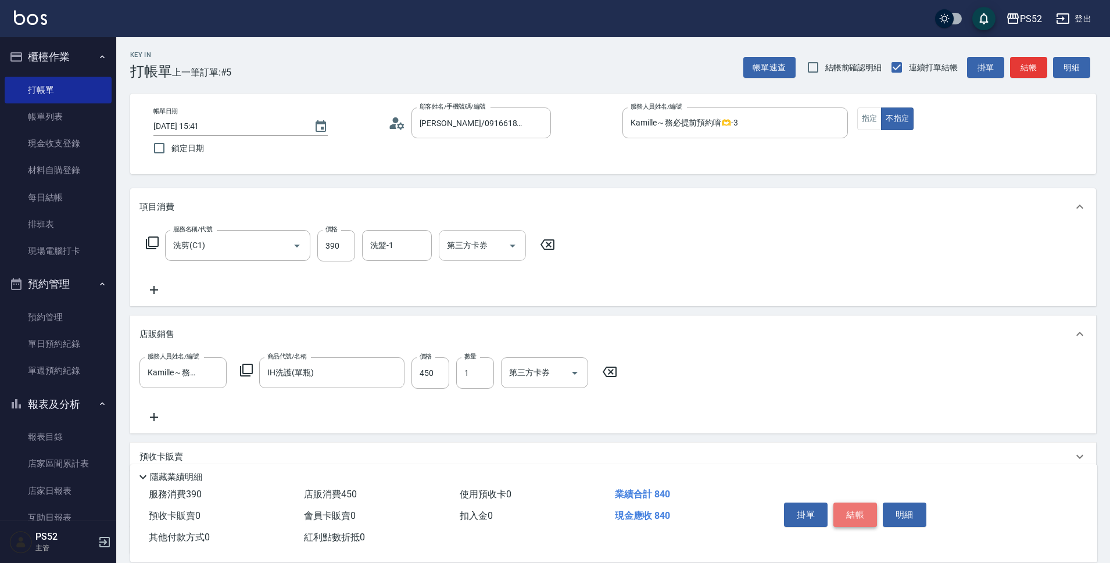
click at [844, 503] on button "結帳" at bounding box center [855, 515] width 44 height 24
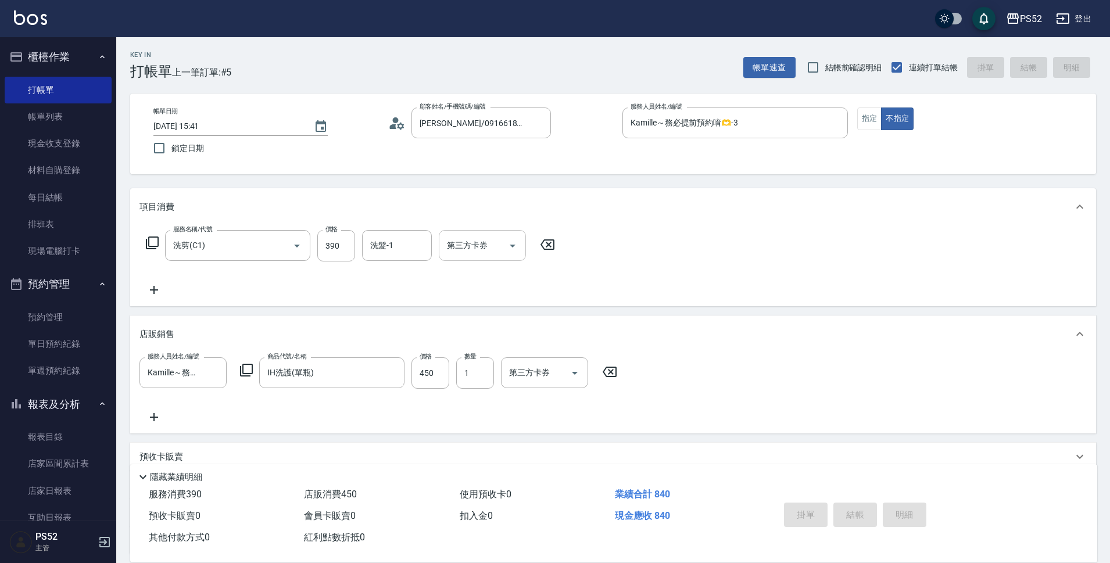
type input "[DATE] 15:42"
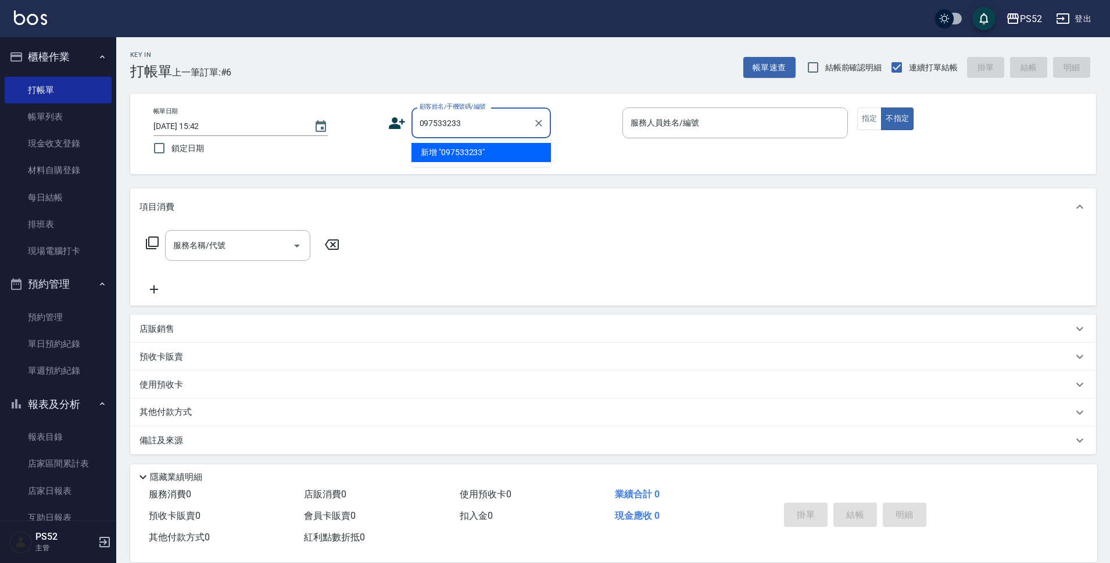
type input "097533233"
click at [391, 126] on icon at bounding box center [397, 123] width 16 height 12
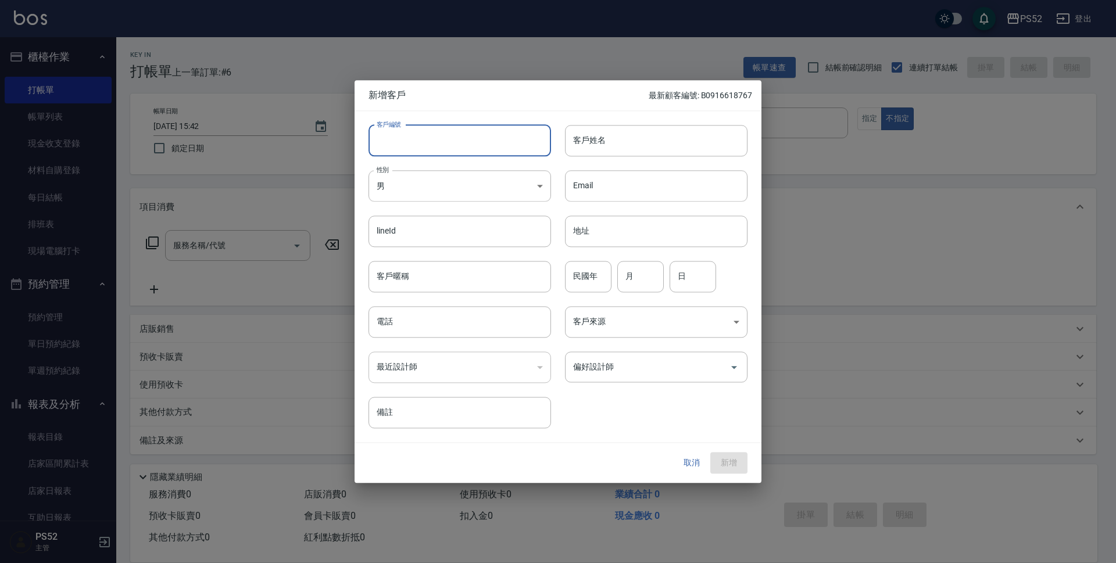
click at [418, 127] on input "客戶編號" at bounding box center [459, 140] width 182 height 31
type input "K0975733233"
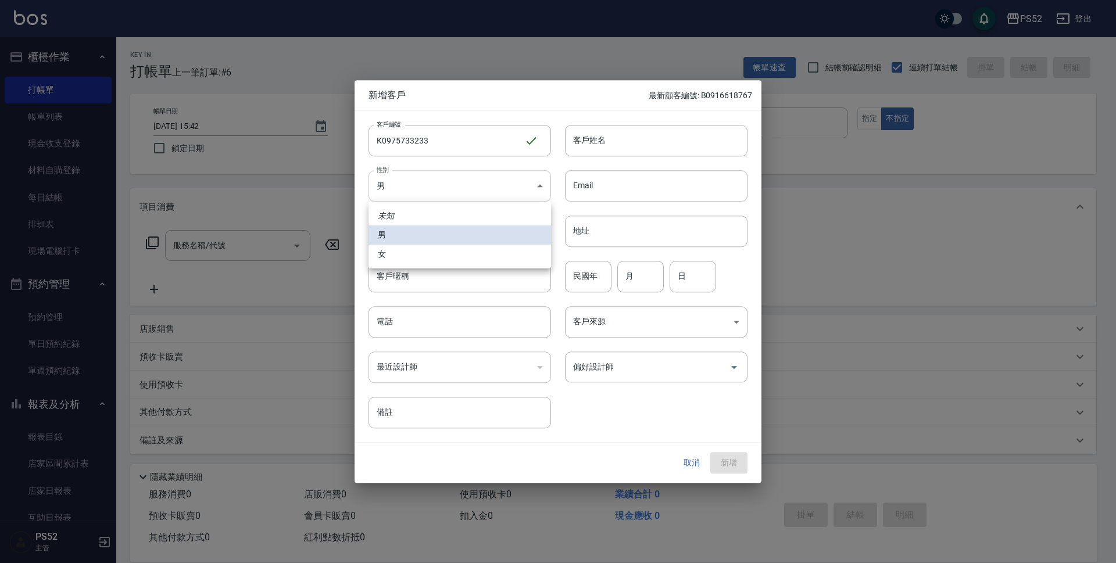
click at [422, 174] on body "PS52 登出 櫃檯作業 打帳單 帳單列表 現金收支登錄 材料自購登錄 每日結帳 排班表 現場電腦打卡 預約管理 預約管理 單日預約紀錄 單週預約紀錄 報表及…" at bounding box center [558, 283] width 1116 height 566
click at [411, 246] on li "女" at bounding box center [459, 254] width 182 height 19
type input "[DEMOGRAPHIC_DATA]"
click at [401, 329] on input "電話" at bounding box center [459, 321] width 182 height 31
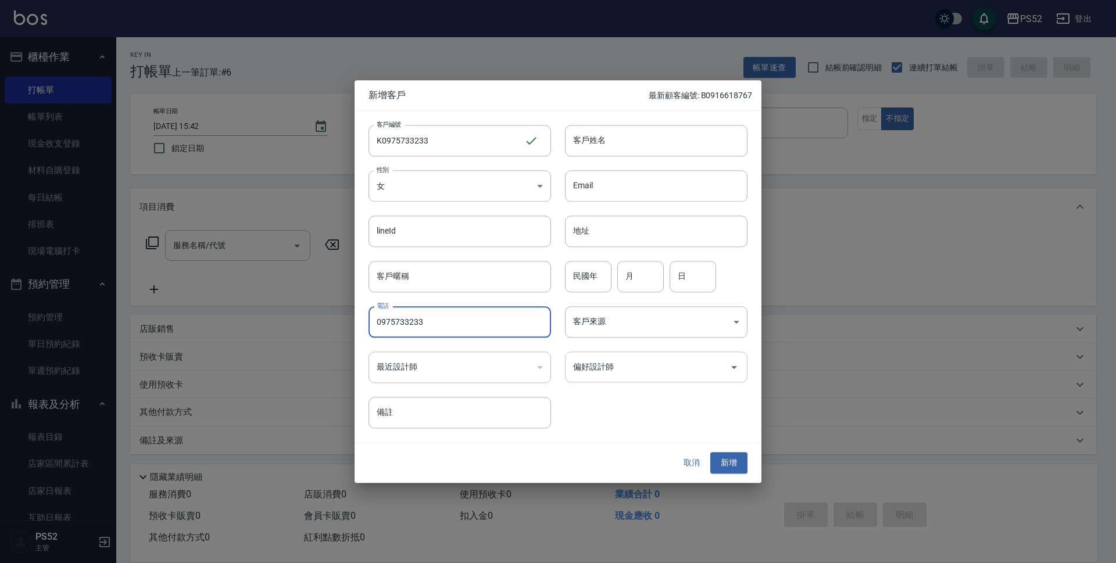
type input "0975733233"
click at [592, 370] on input "偏好設計師" at bounding box center [647, 367] width 155 height 20
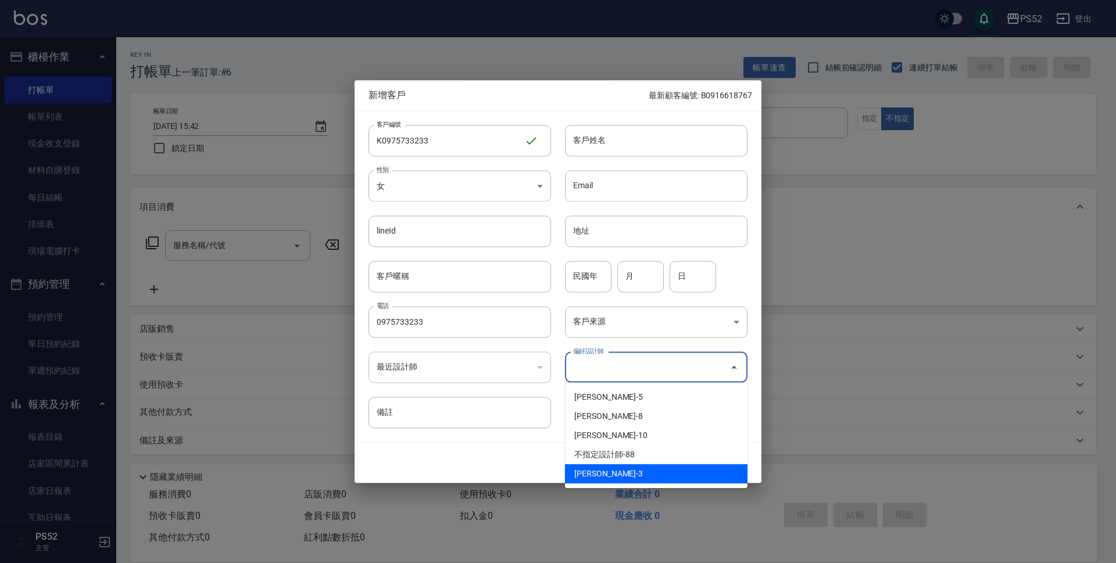
click at [589, 465] on li "[PERSON_NAME]-3" at bounding box center [656, 473] width 182 height 19
type input "王杏如"
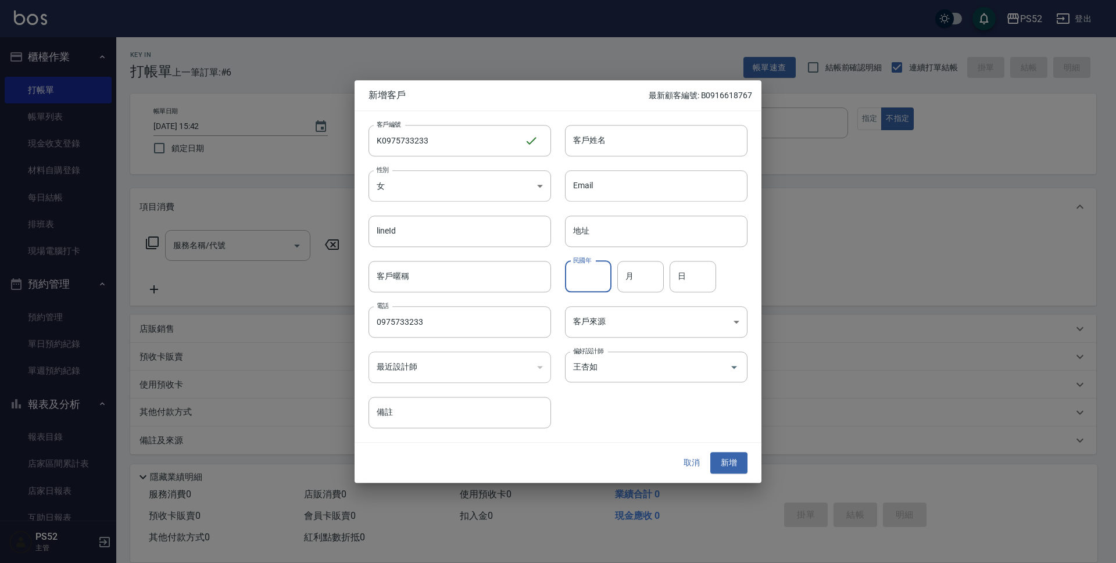
click at [582, 281] on input "民國年" at bounding box center [588, 276] width 46 height 31
type input "93"
type input "1"
type input "13"
click at [576, 148] on input "客戶姓名" at bounding box center [656, 140] width 182 height 31
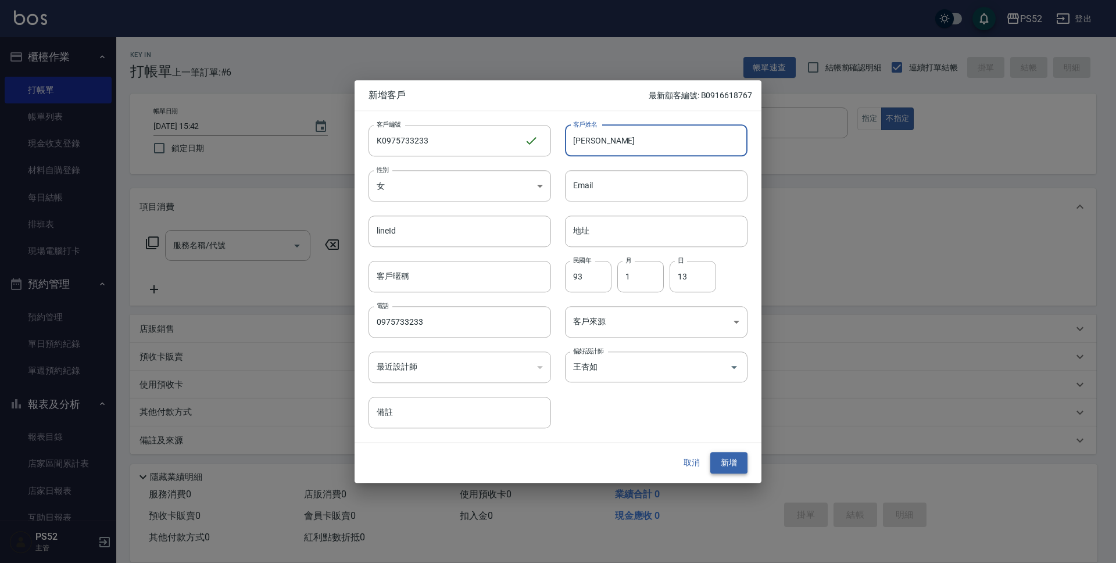
type input "[PERSON_NAME]"
click at [736, 461] on button "新增" at bounding box center [728, 463] width 37 height 21
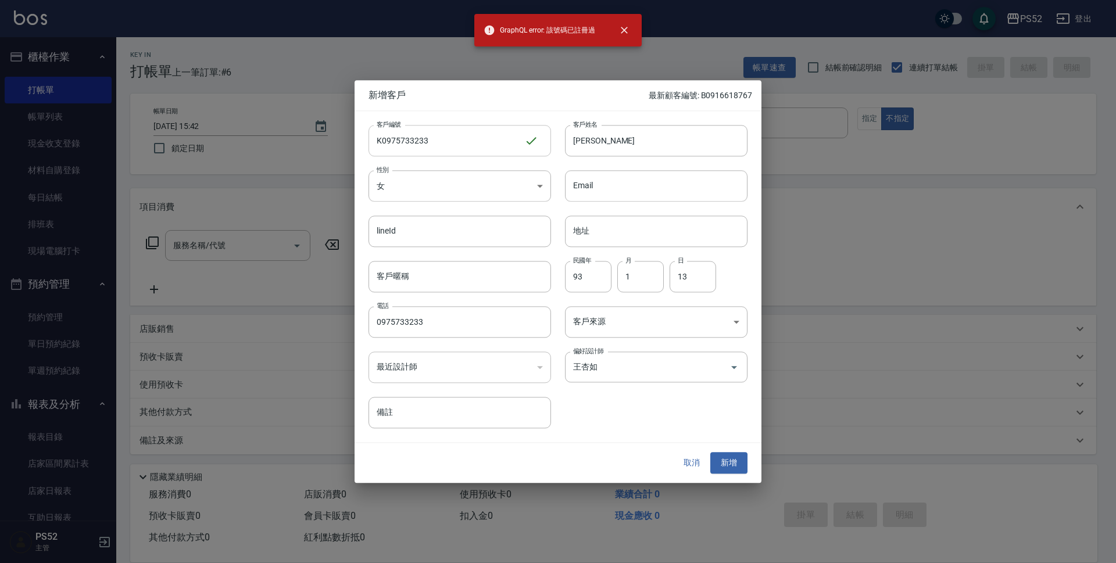
click at [501, 137] on input "K0975733233" at bounding box center [446, 140] width 156 height 31
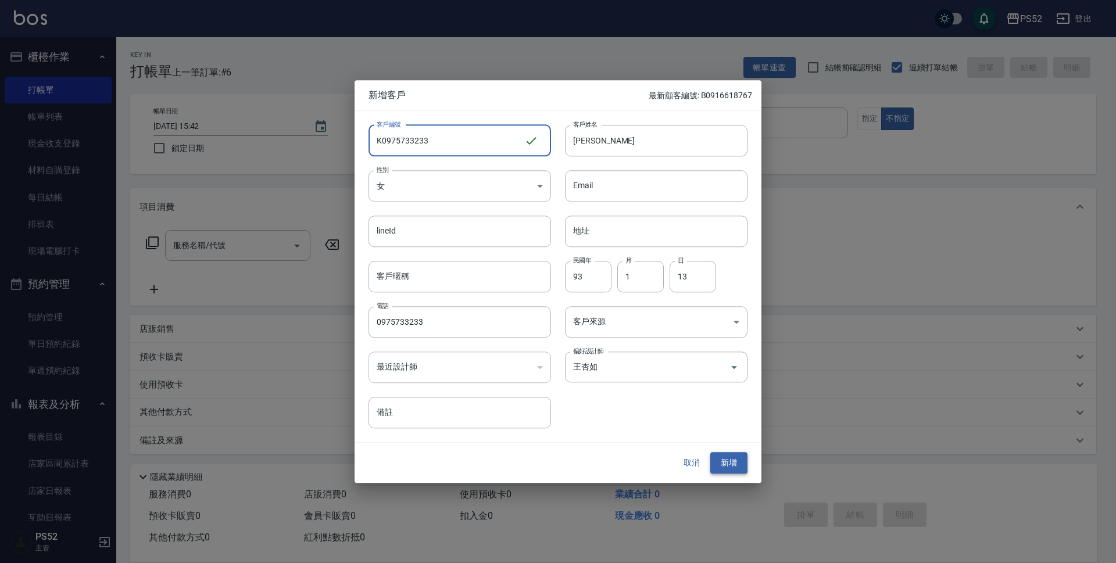
click at [720, 465] on button "新增" at bounding box center [728, 463] width 37 height 21
click at [693, 469] on button "取消" at bounding box center [691, 463] width 37 height 21
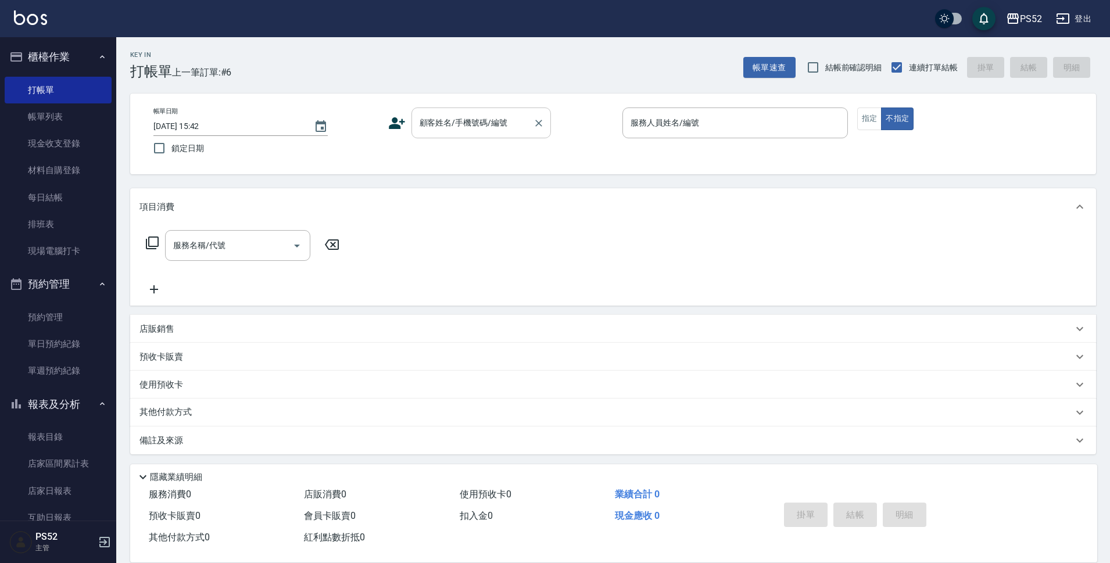
click at [498, 123] on input "顧客姓名/手機號碼/編號" at bounding box center [473, 123] width 112 height 20
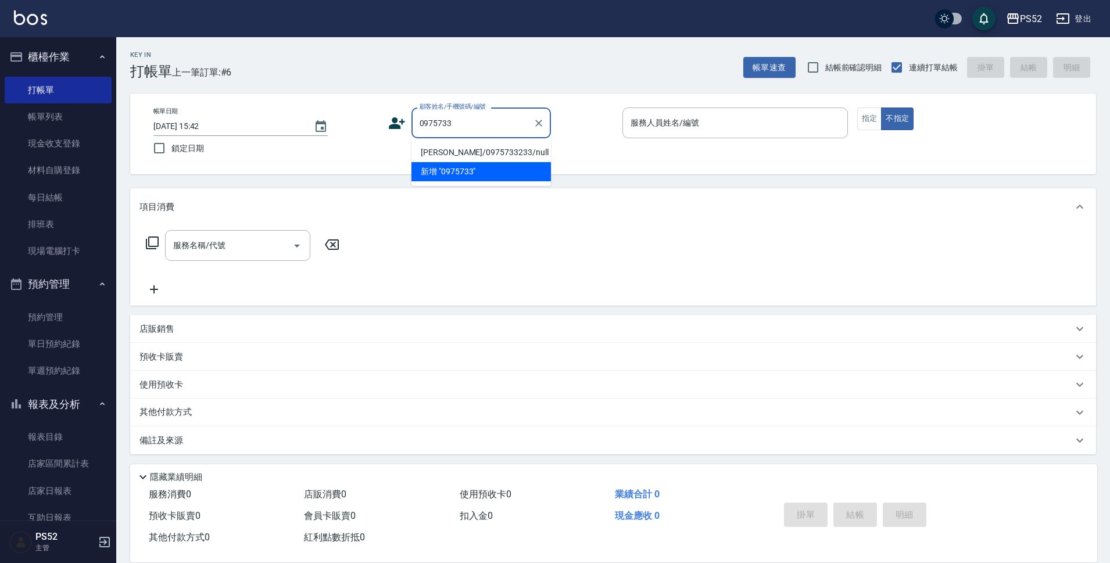
click at [493, 156] on li "[PERSON_NAME]/0975733233/null" at bounding box center [480, 152] width 139 height 19
type input "[PERSON_NAME]/0975733233/null"
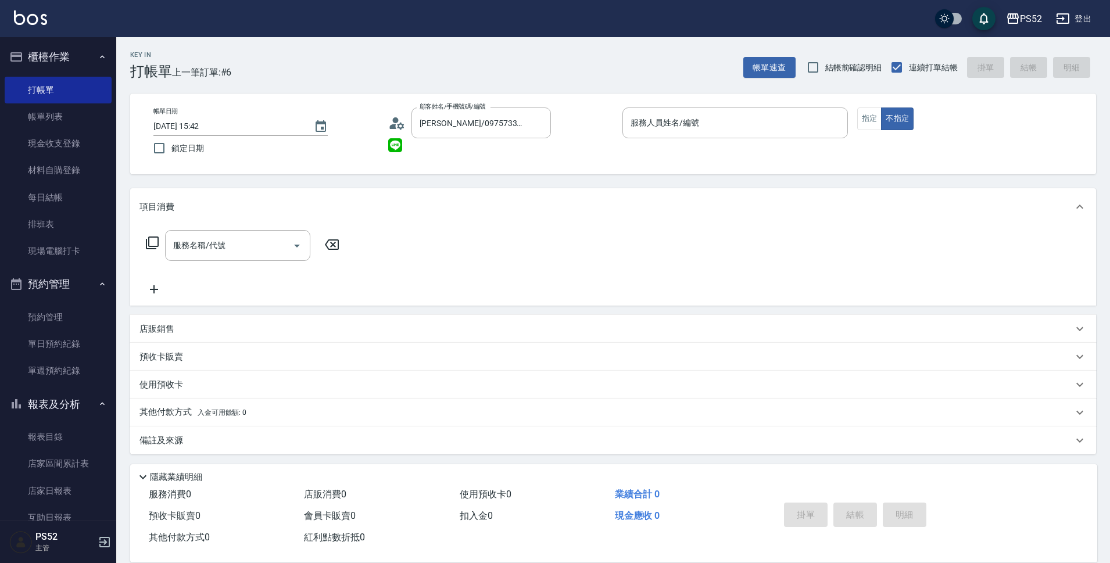
click at [392, 127] on icon at bounding box center [392, 126] width 7 height 5
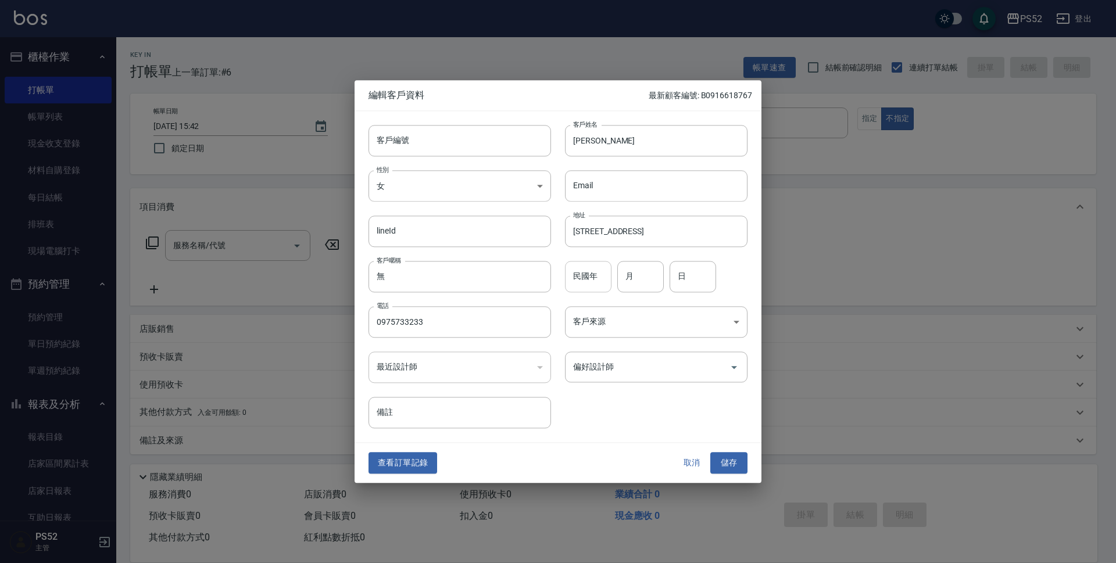
click at [590, 282] on input "民國年" at bounding box center [588, 276] width 46 height 31
type input "93"
type input "1"
type input "13"
click at [390, 367] on div "​" at bounding box center [459, 367] width 182 height 31
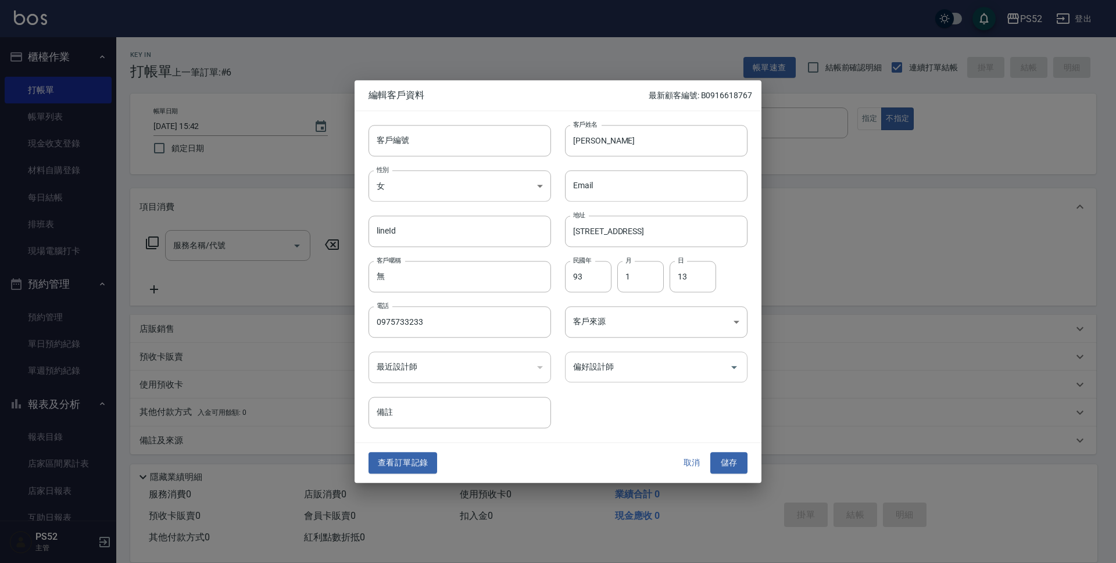
click at [637, 352] on div "偏好設計師" at bounding box center [656, 367] width 182 height 31
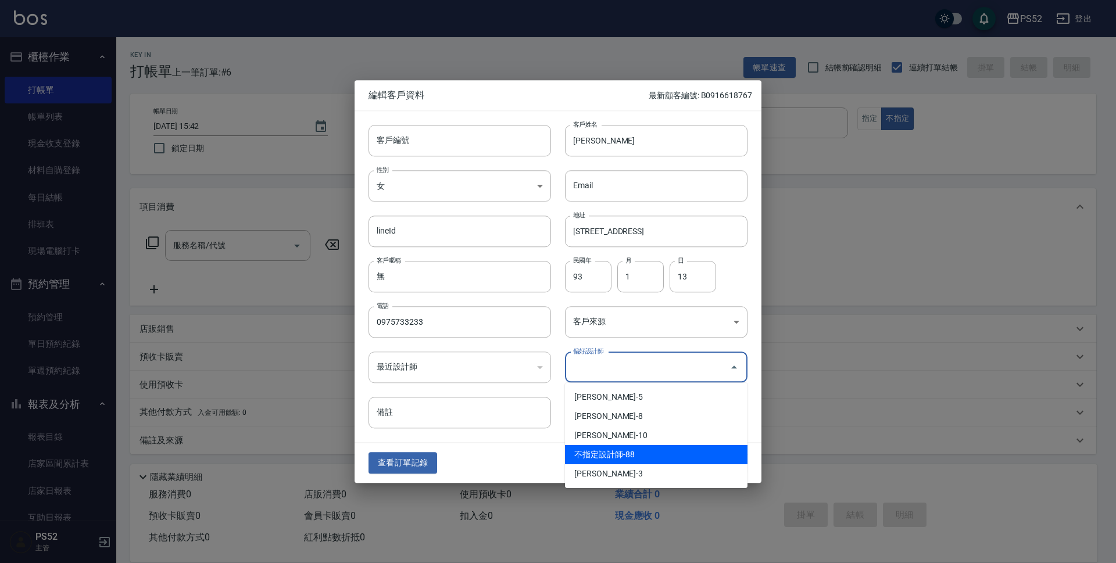
click at [607, 467] on li "[PERSON_NAME]-3" at bounding box center [656, 473] width 182 height 19
type input "王杏如"
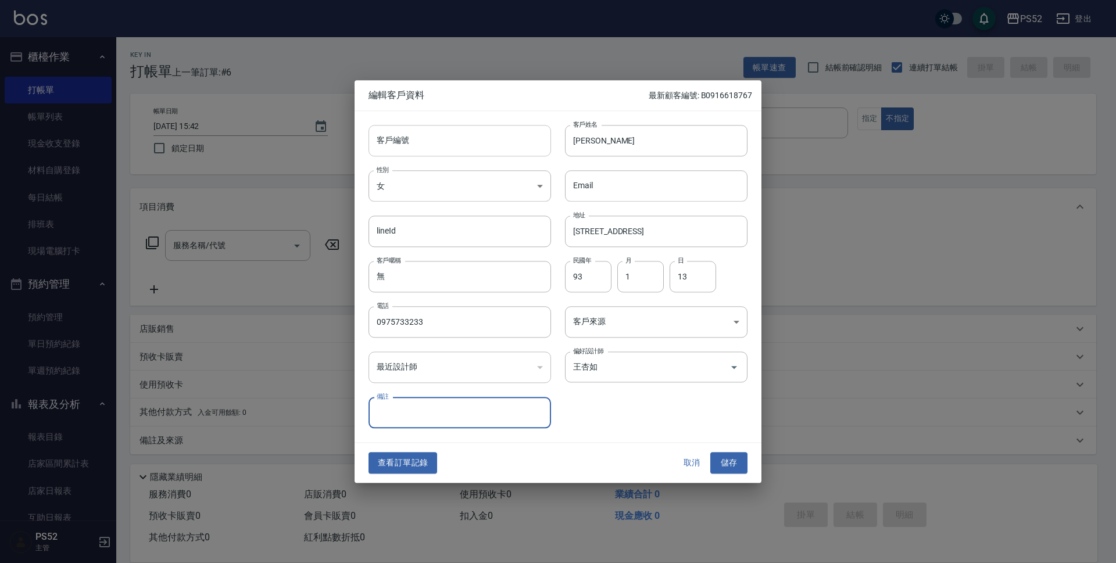
click at [447, 140] on input "客戶編號" at bounding box center [459, 140] width 182 height 31
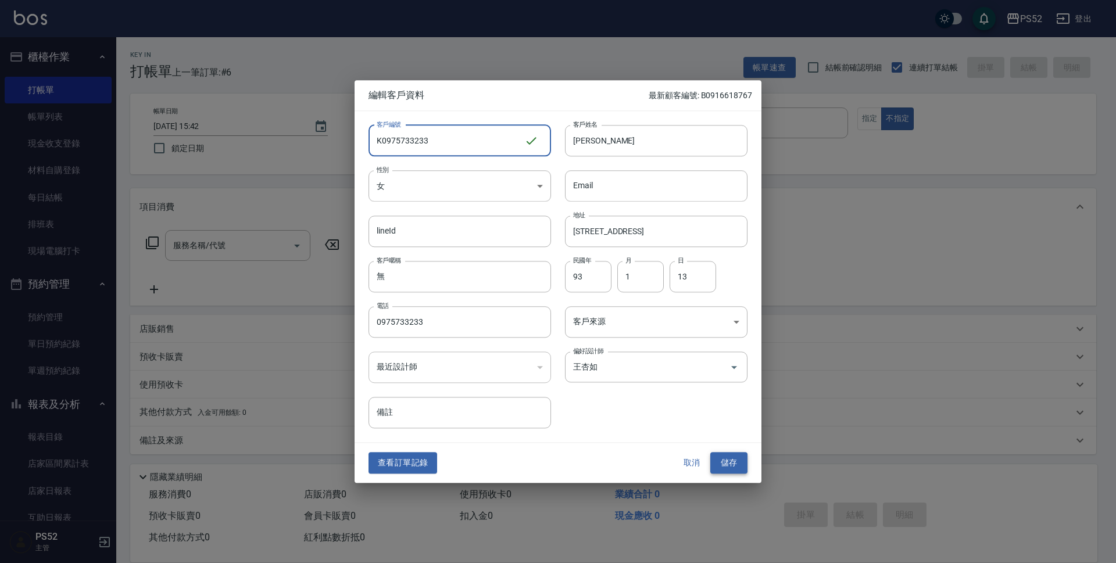
type input "K0975733233"
click at [720, 465] on button "儲存" at bounding box center [728, 463] width 37 height 21
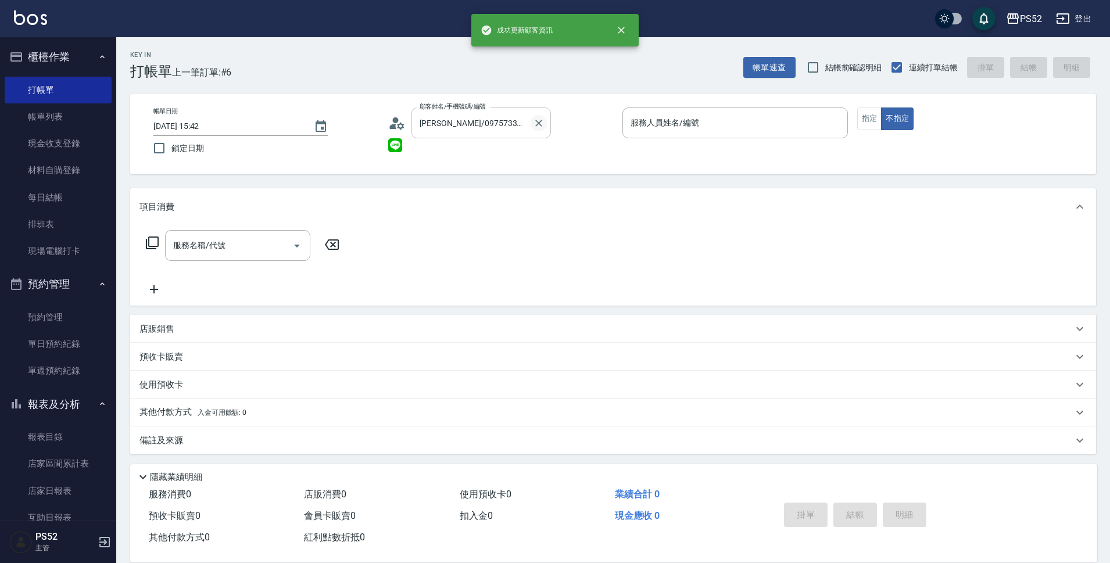
click at [537, 124] on icon "Clear" at bounding box center [538, 123] width 7 height 7
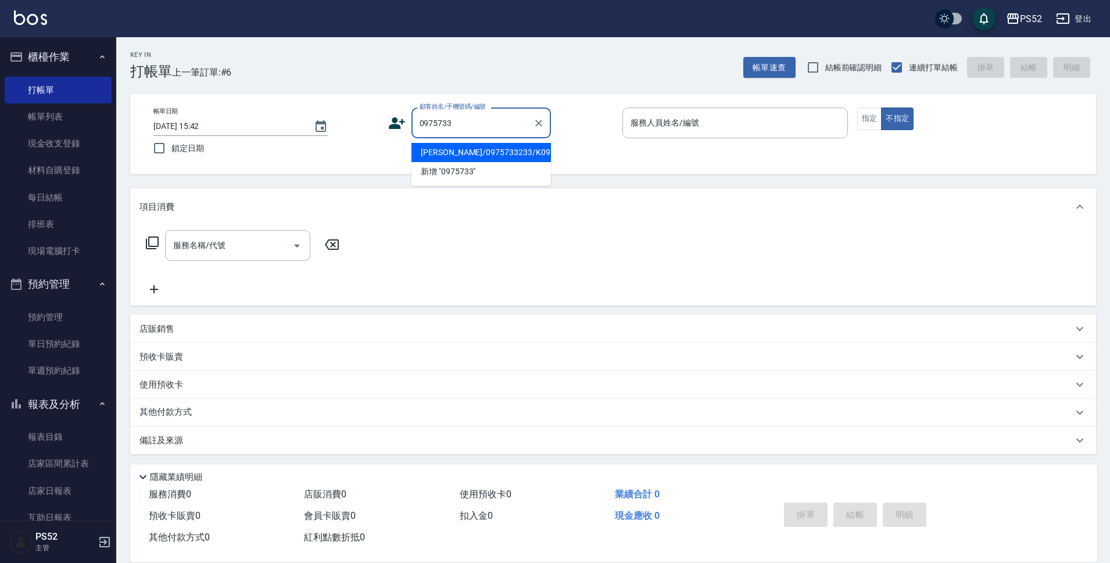
click at [469, 162] on li "[PERSON_NAME]/0975733233/K0975733233" at bounding box center [480, 152] width 139 height 19
type input "[PERSON_NAME]/0975733233/K0975733233"
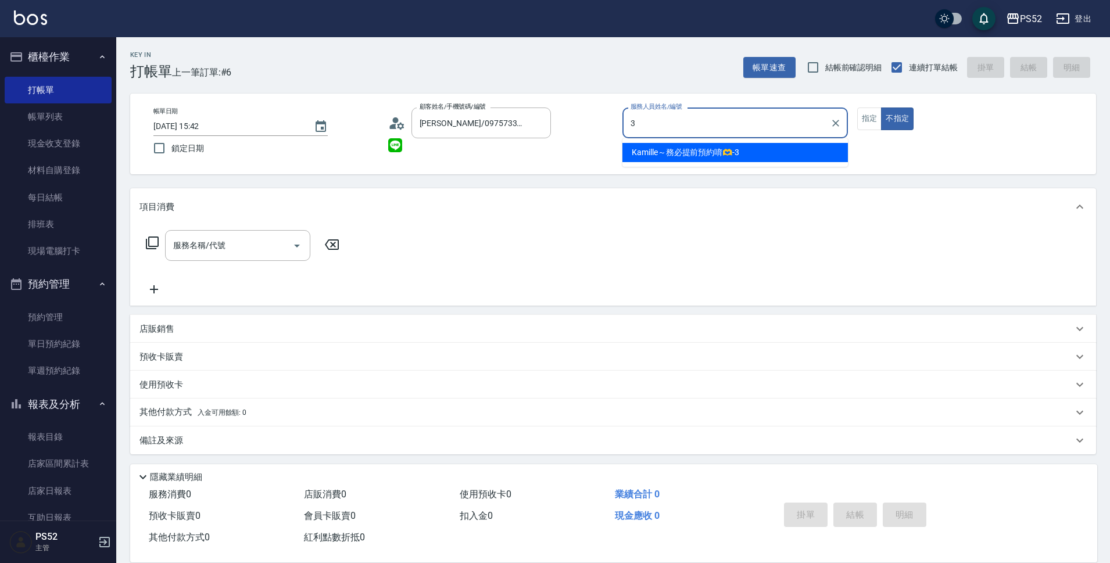
type input "Kamille～務必提前預約唷🫶-3"
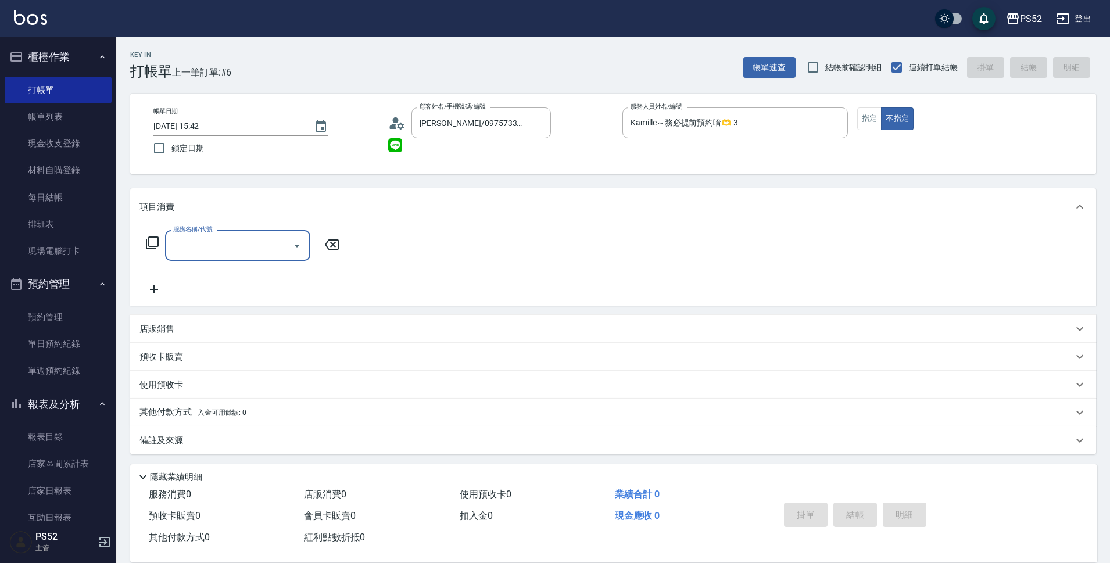
click at [272, 239] on input "服務名稱/代號" at bounding box center [228, 245] width 117 height 20
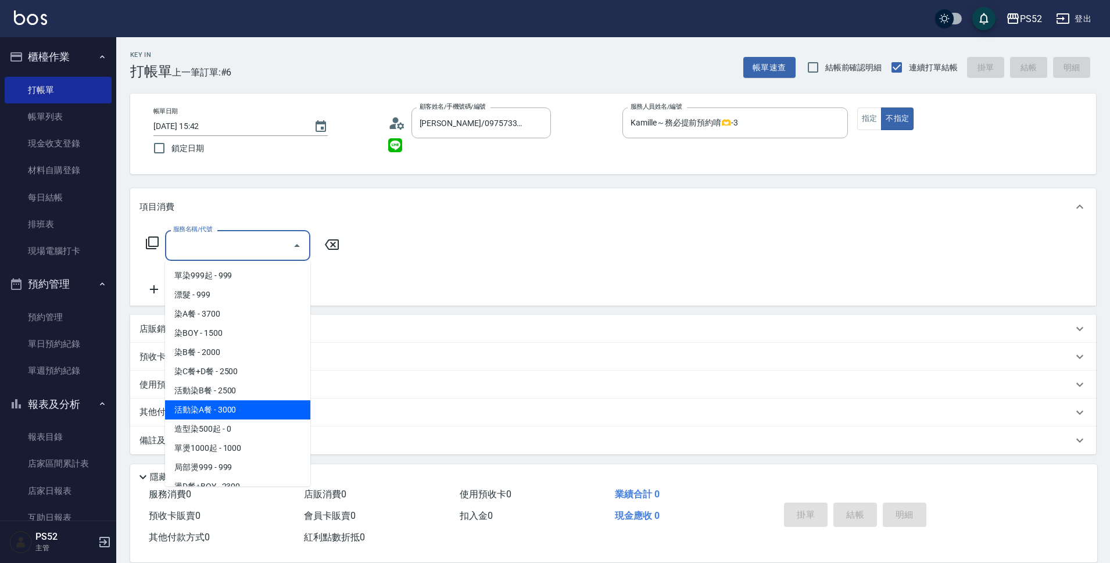
scroll to position [155, 0]
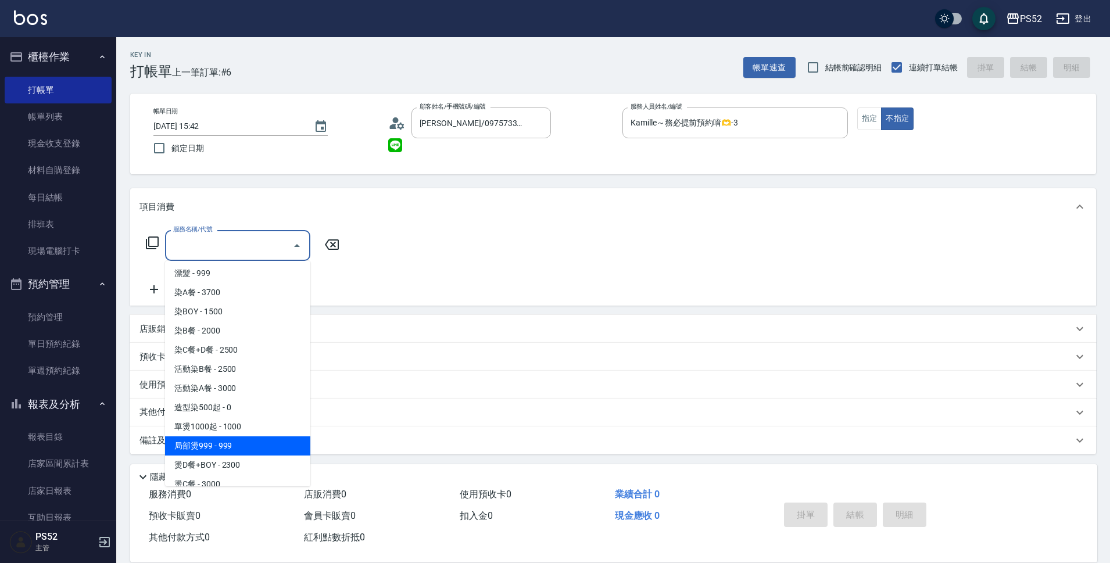
click at [223, 443] on span "局部燙999 - 999" at bounding box center [237, 445] width 145 height 19
type input "局部燙999(P2)"
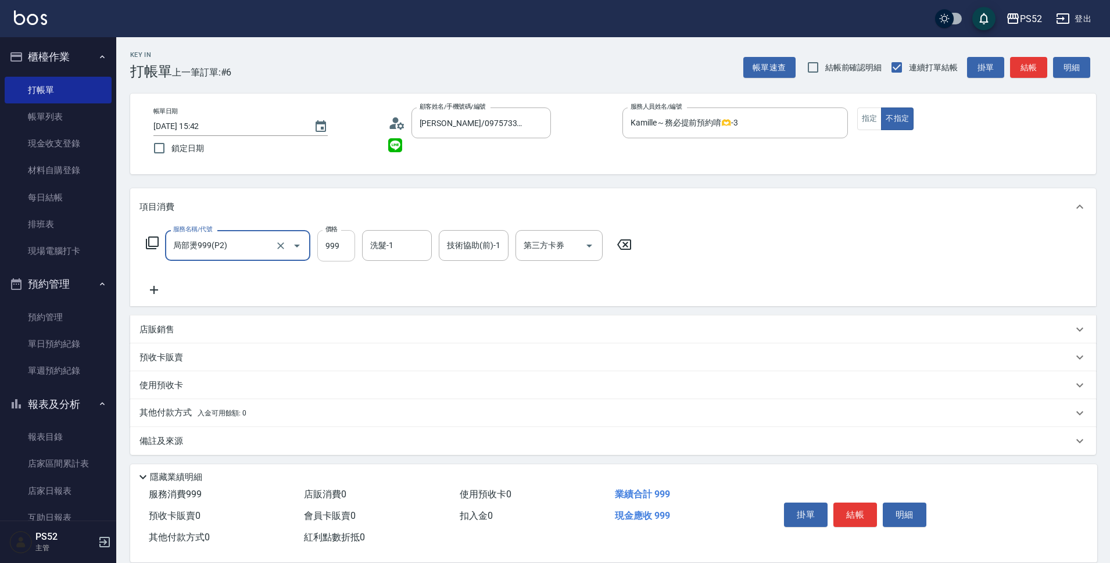
click at [336, 252] on input "999" at bounding box center [336, 245] width 38 height 31
type input "1000"
click at [860, 510] on button "結帳" at bounding box center [855, 515] width 44 height 24
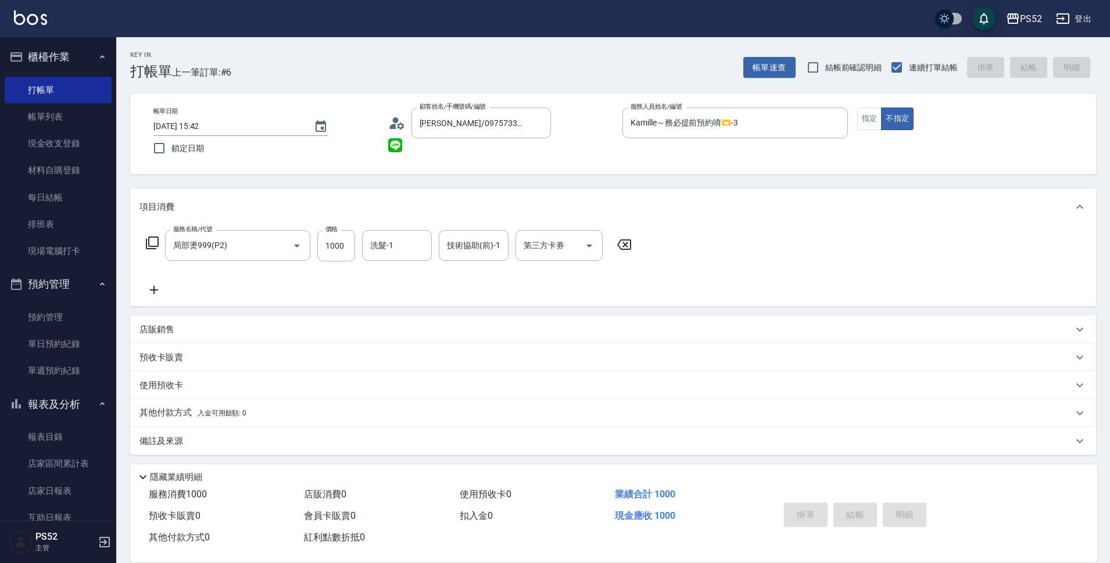
type input "[DATE] 15:44"
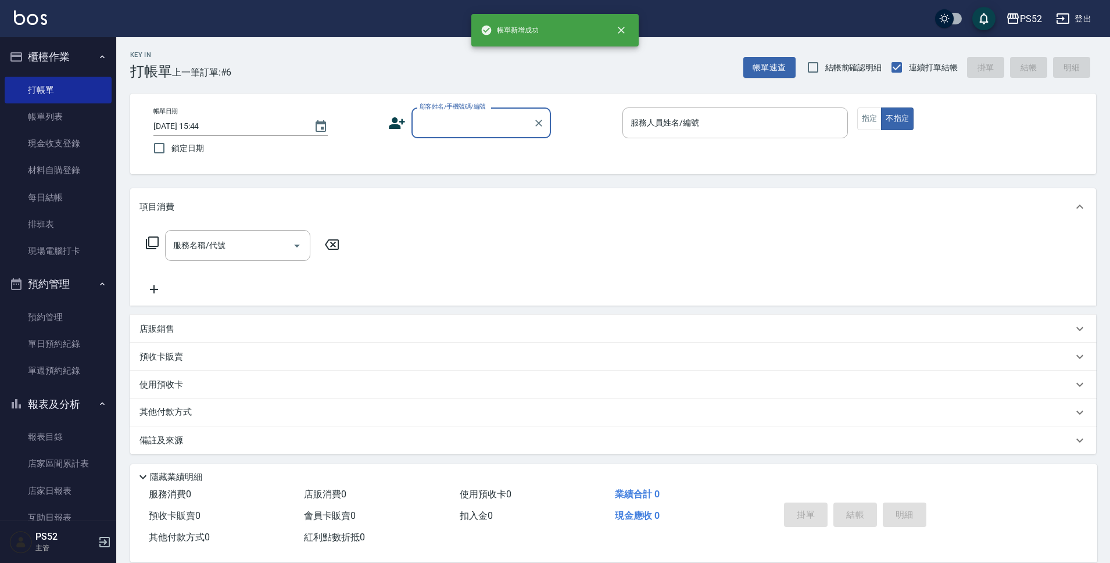
scroll to position [0, 0]
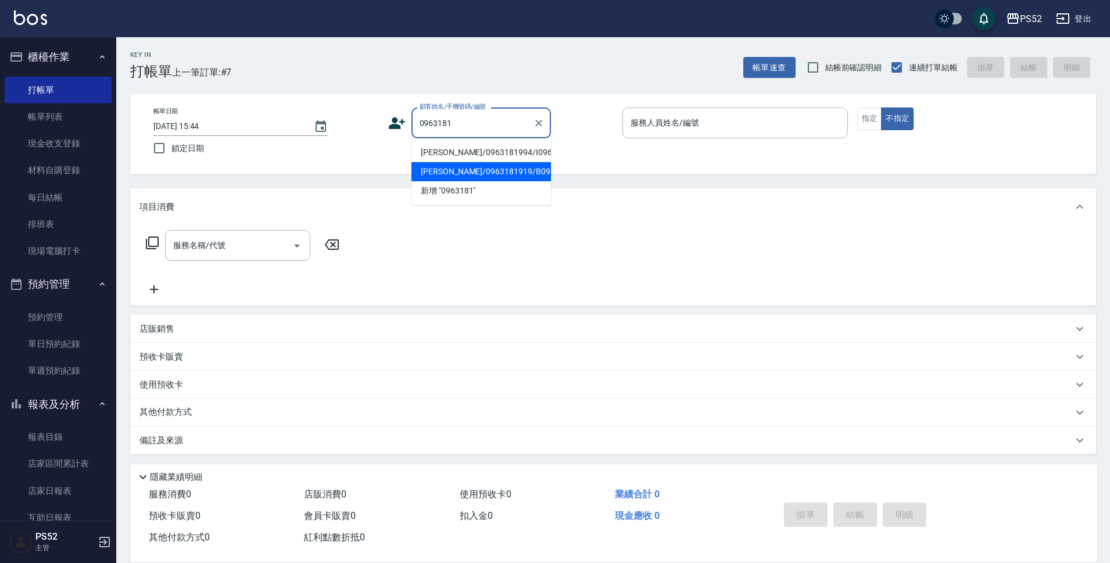
click at [458, 181] on li "[PERSON_NAME]/0963181919/B0963181919" at bounding box center [480, 171] width 139 height 19
type input "[PERSON_NAME]/0963181919/B0963181919"
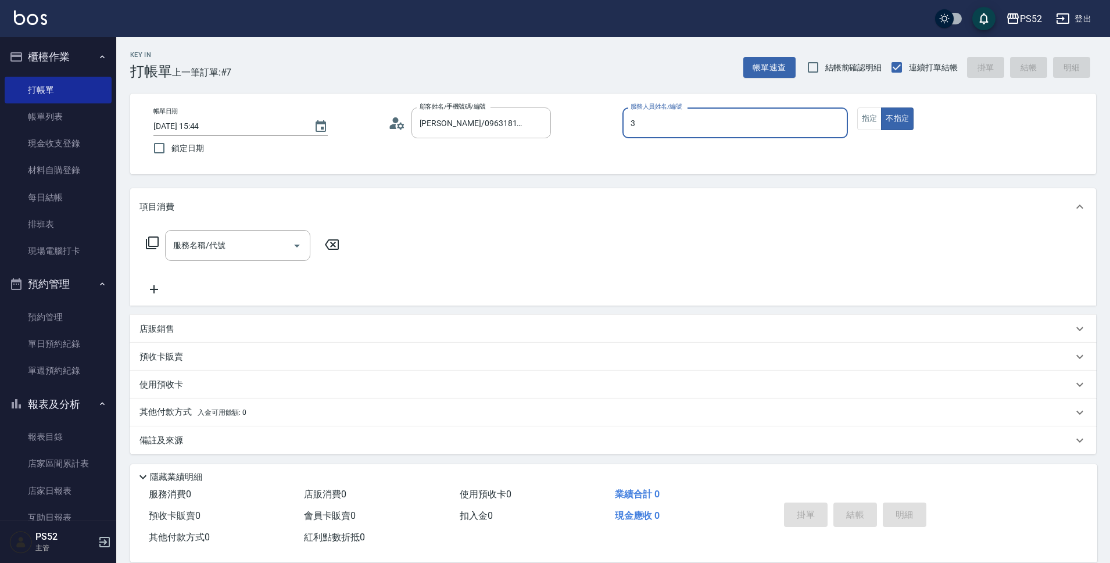
type input "Kamille～務必提前預約唷🫶-3"
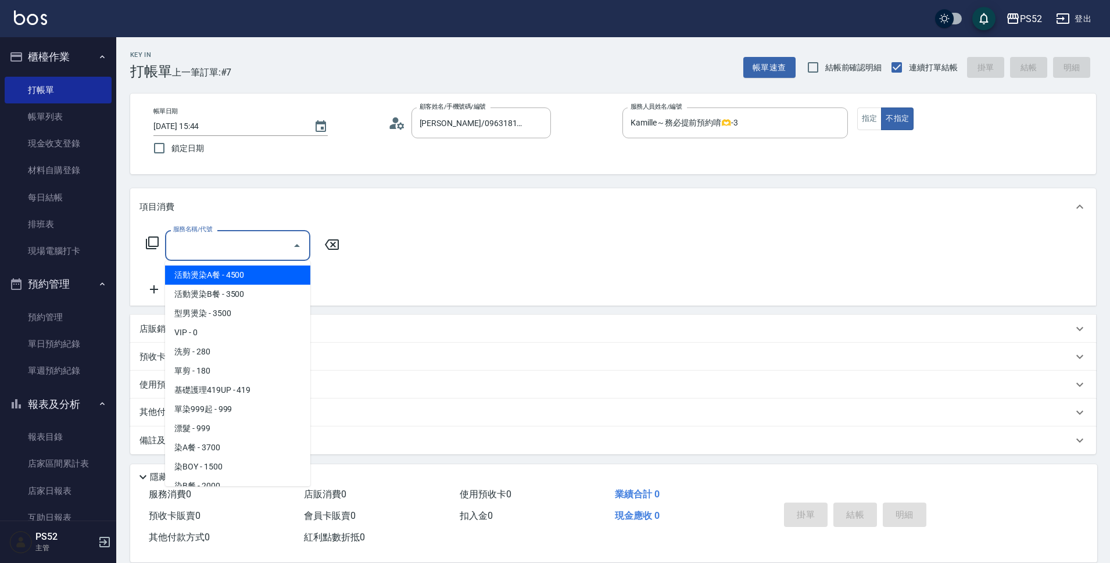
click at [187, 246] on input "服務名稱/代號" at bounding box center [228, 245] width 117 height 20
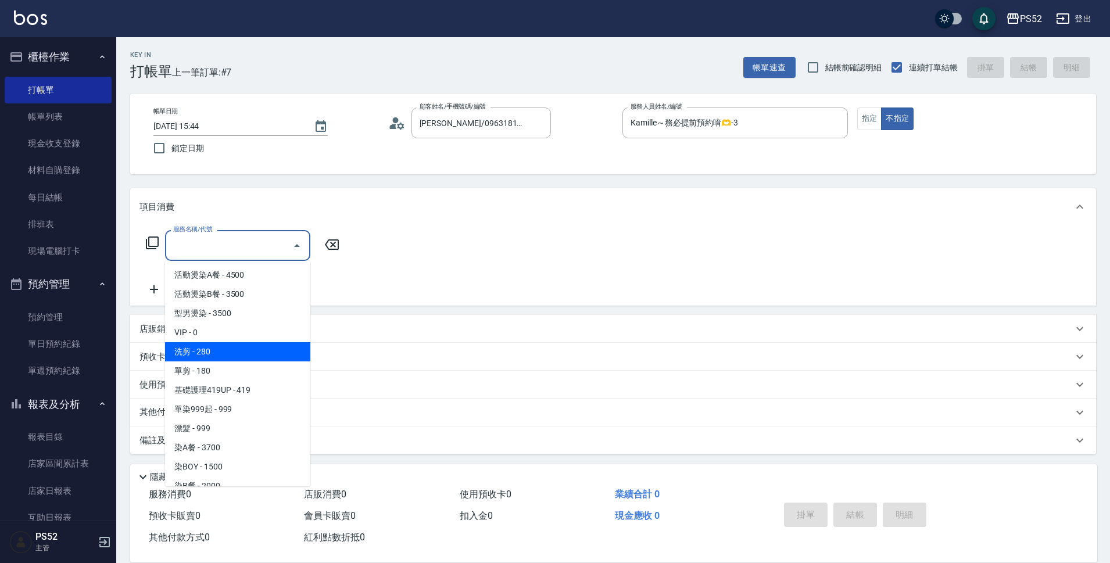
click at [199, 351] on span "洗剪 - 280" at bounding box center [237, 351] width 145 height 19
type input "洗剪(C1)"
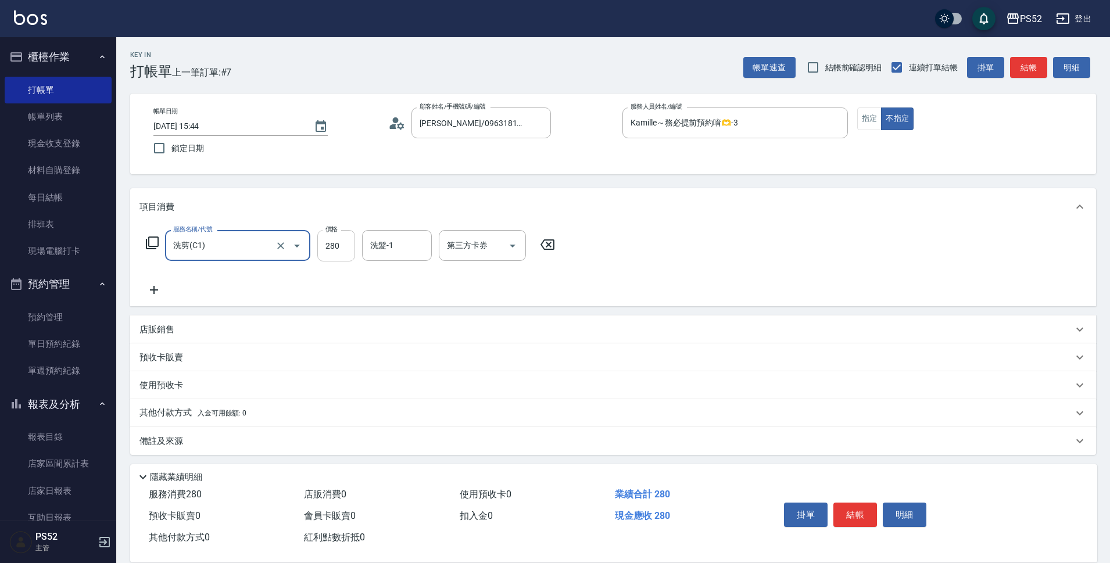
click at [335, 250] on input "280" at bounding box center [336, 245] width 38 height 31
click at [472, 260] on div "第三方卡券" at bounding box center [482, 245] width 87 height 31
type input "360"
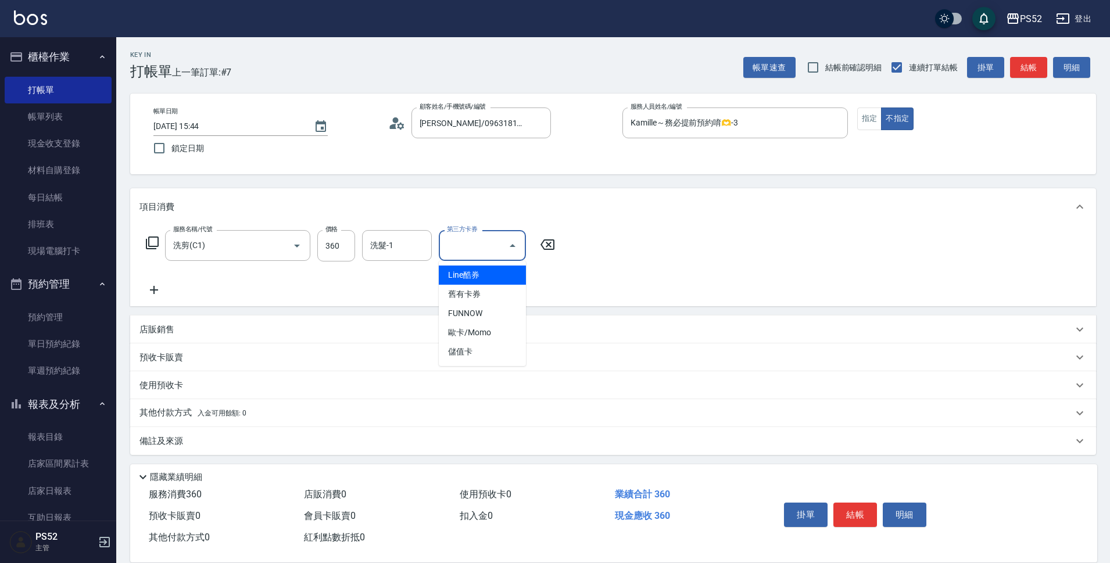
click at [472, 254] on input "第三方卡券" at bounding box center [473, 245] width 59 height 20
click at [469, 266] on div "服務名稱/代號 洗剪(C1) 服務名稱/代號 價格 360 價格 洗髮-1 洗髮-1 第三方卡券 第三方卡券" at bounding box center [350, 263] width 422 height 67
click at [471, 242] on input "第三方卡券" at bounding box center [473, 245] width 59 height 20
click at [482, 347] on span "儲值卡" at bounding box center [482, 351] width 87 height 19
type input "儲值卡"
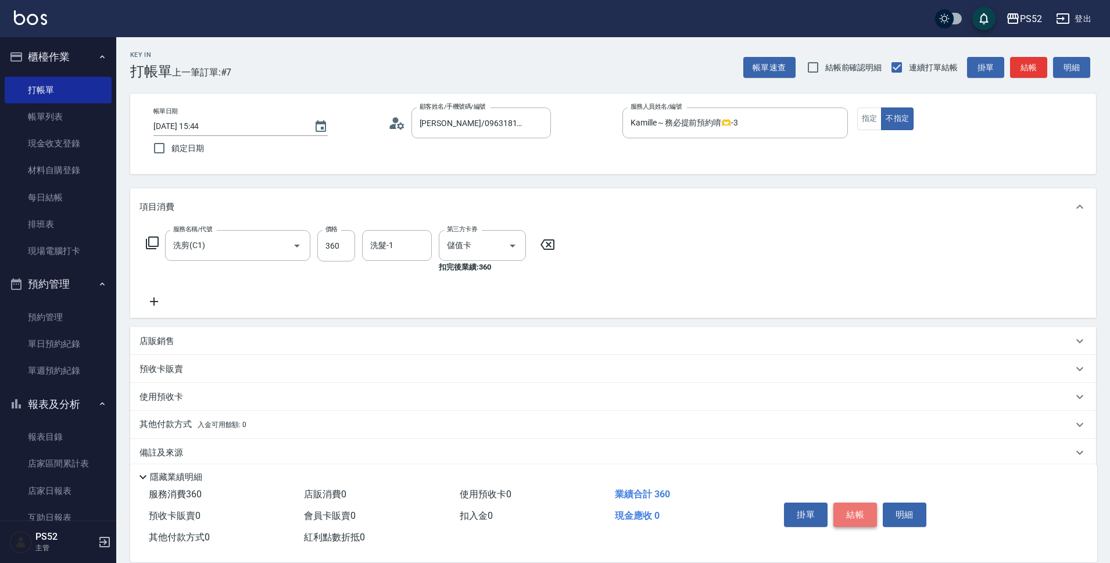
click at [842, 503] on button "結帳" at bounding box center [855, 515] width 44 height 24
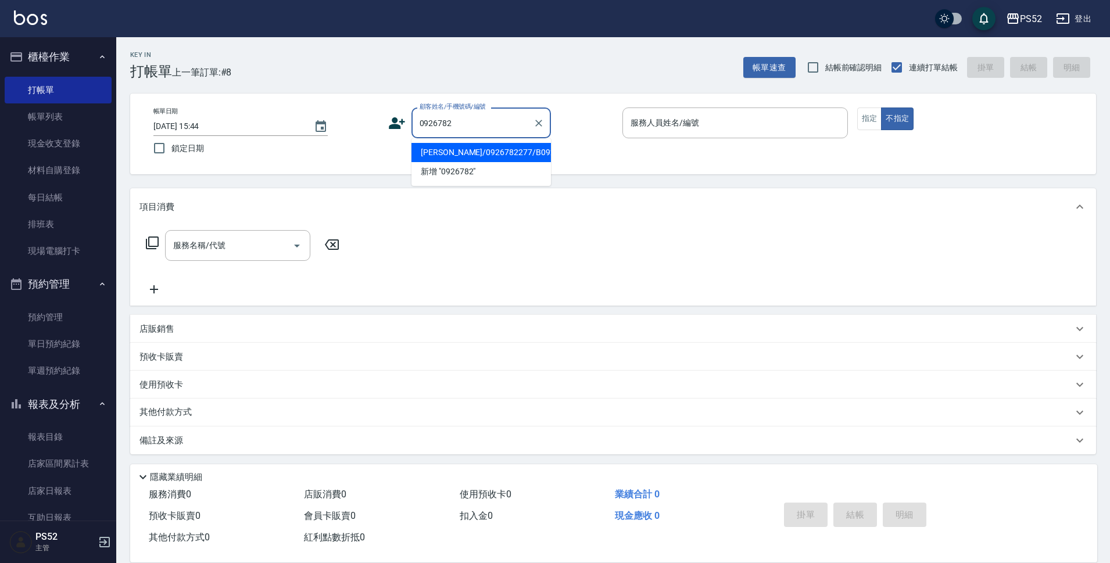
click at [485, 162] on li "[PERSON_NAME]/0926782277/B0926782277" at bounding box center [480, 152] width 139 height 19
type input "[PERSON_NAME]/0926782277/B0926782277"
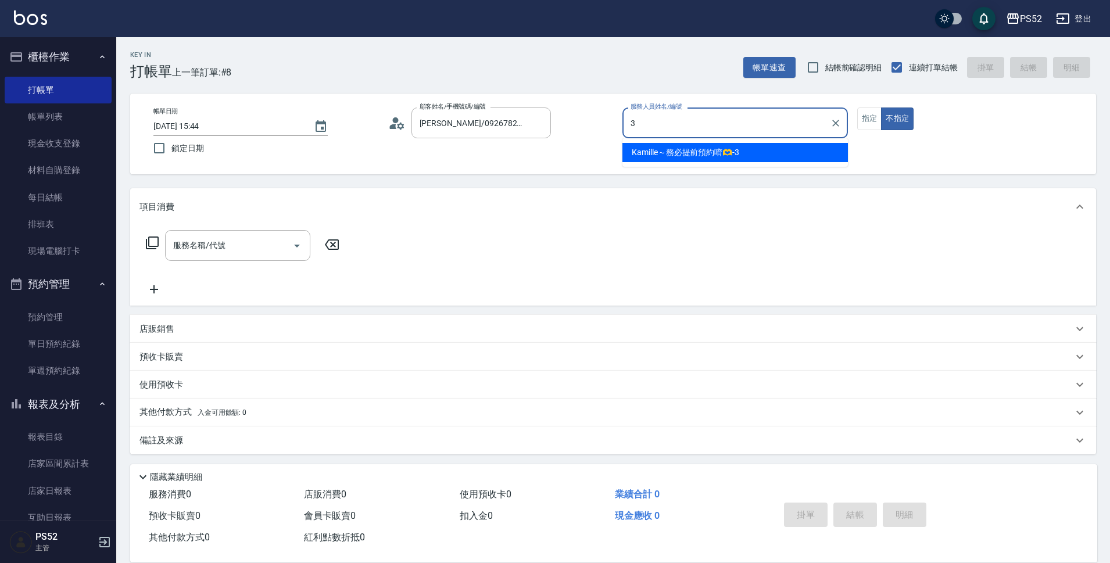
type input "Kamille～務必提前預約唷🫶-3"
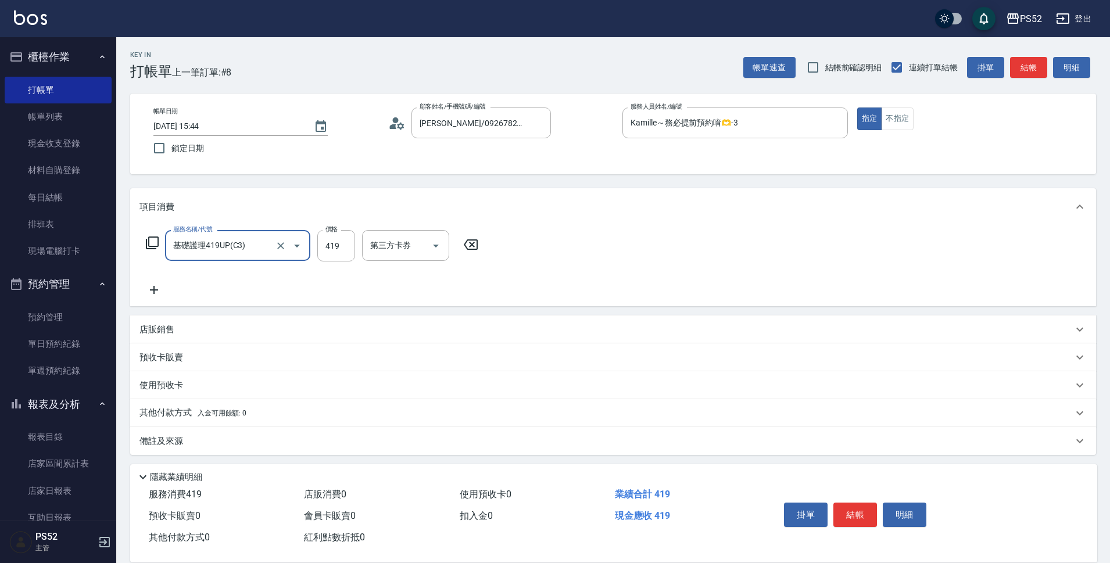
type input "基礎護理419UP(C3)"
type input "550"
click at [858, 508] on button "結帳" at bounding box center [855, 515] width 44 height 24
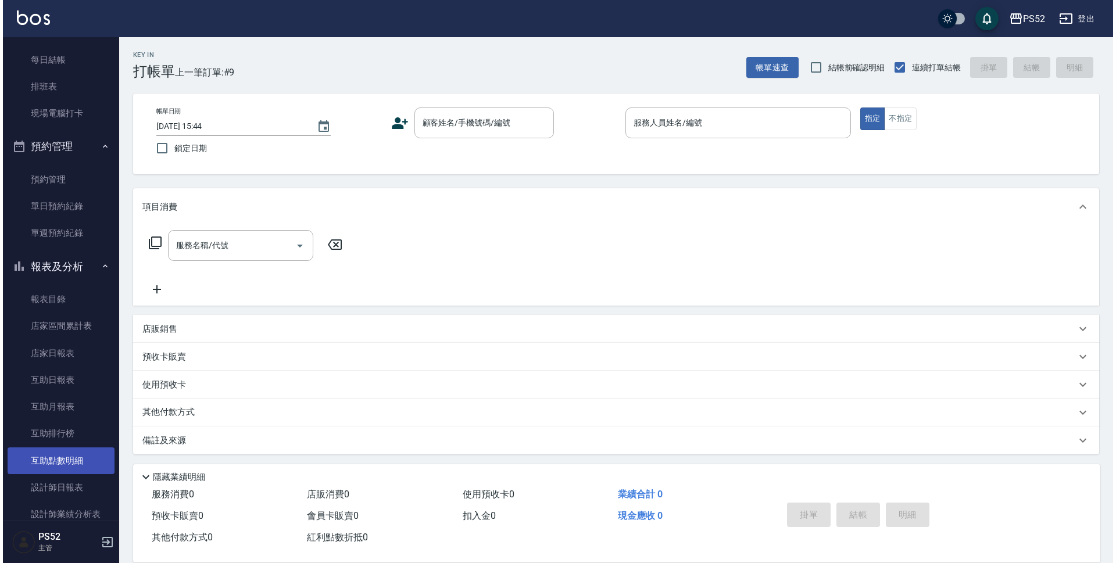
scroll to position [174, 0]
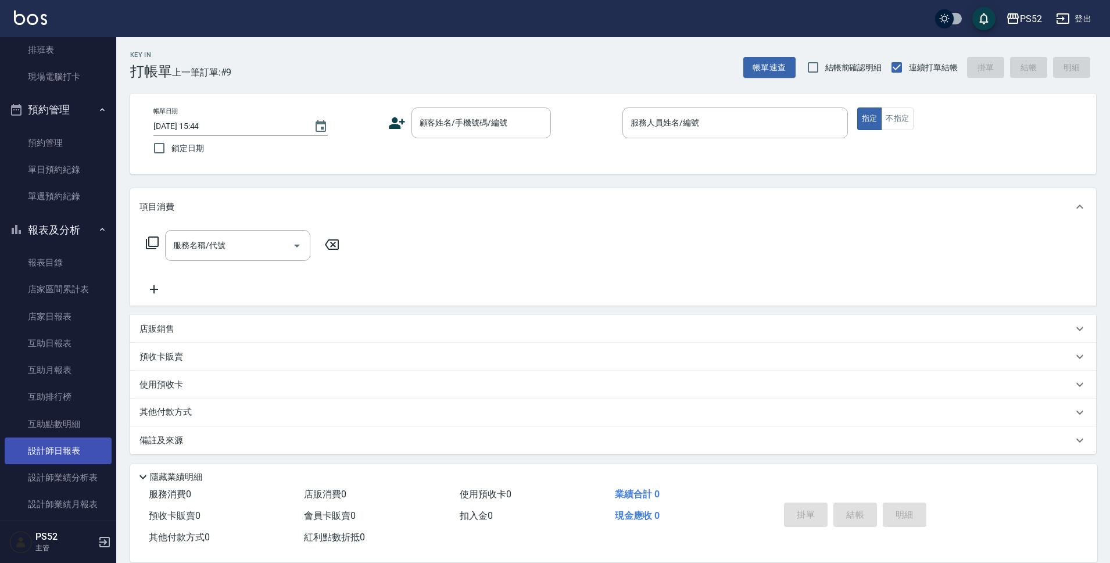
click at [67, 441] on link "設計師日報表" at bounding box center [58, 451] width 107 height 27
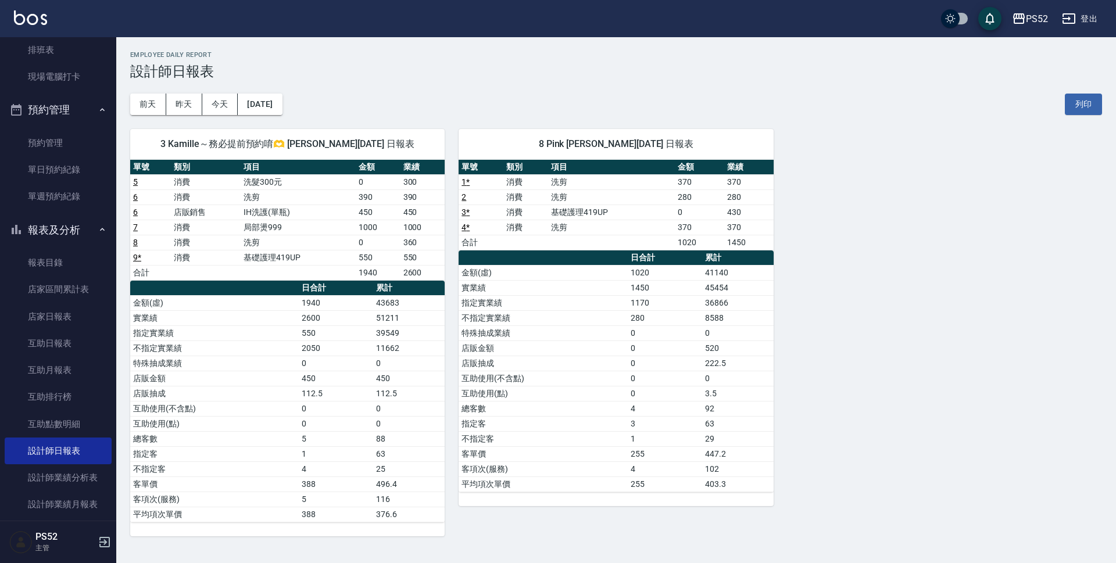
click at [77, 233] on button "報表及分析" at bounding box center [58, 230] width 107 height 30
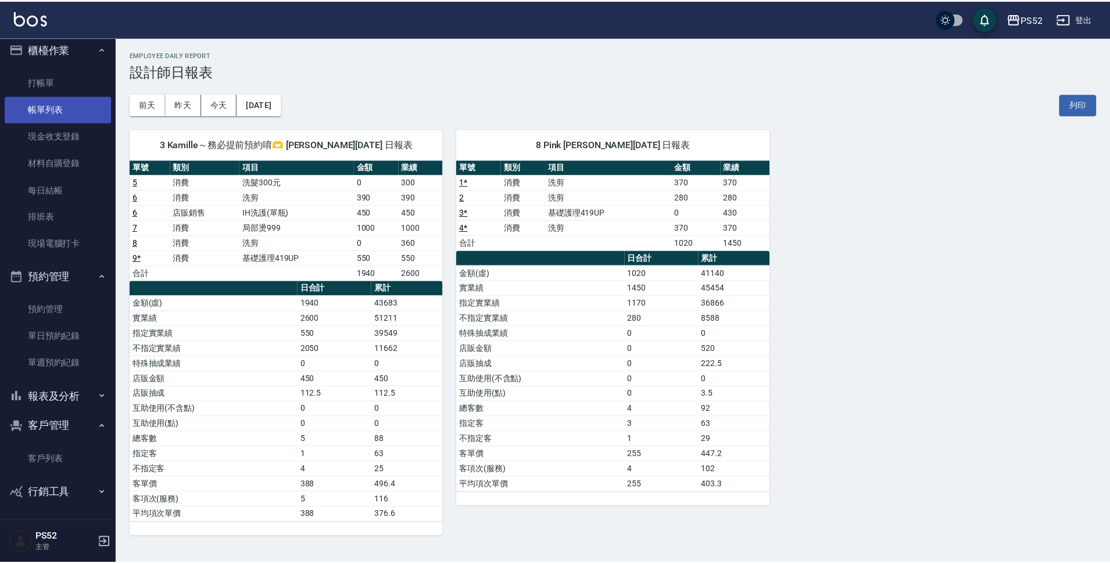
scroll to position [8, 0]
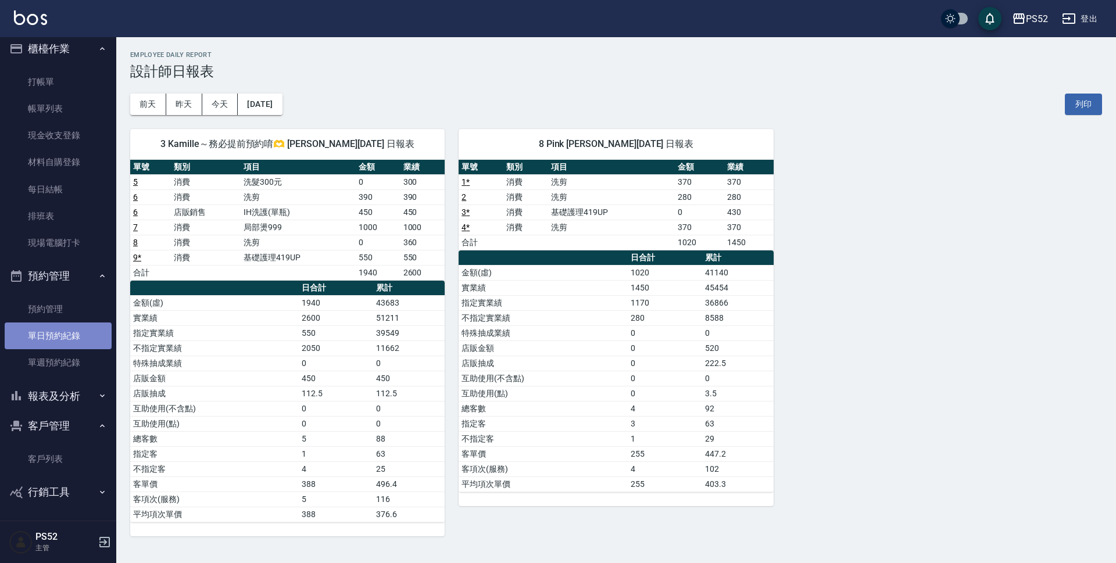
click at [61, 324] on link "單日預約紀錄" at bounding box center [58, 335] width 107 height 27
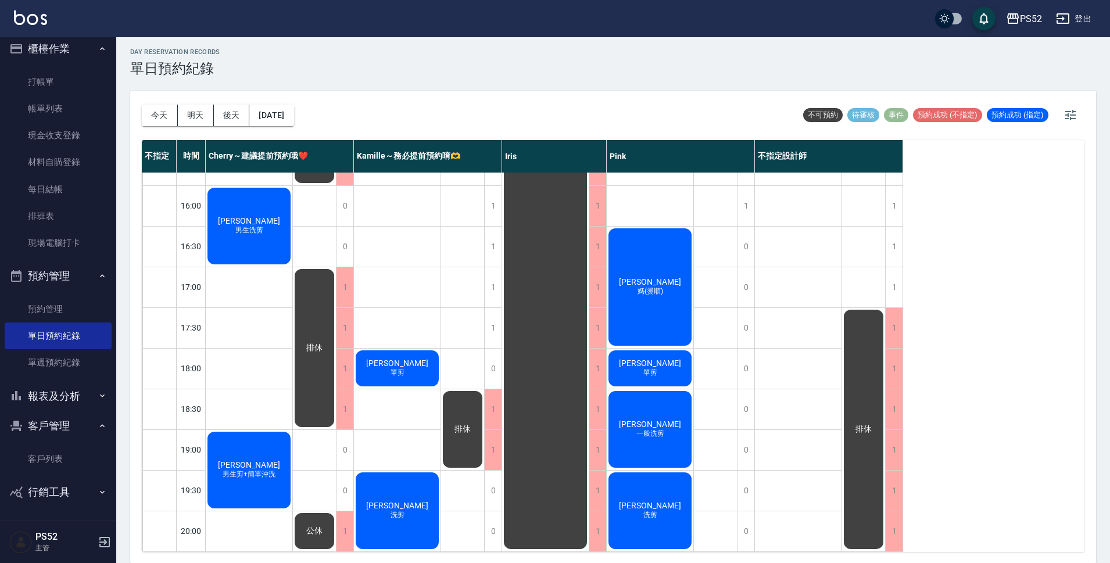
scroll to position [3, 0]
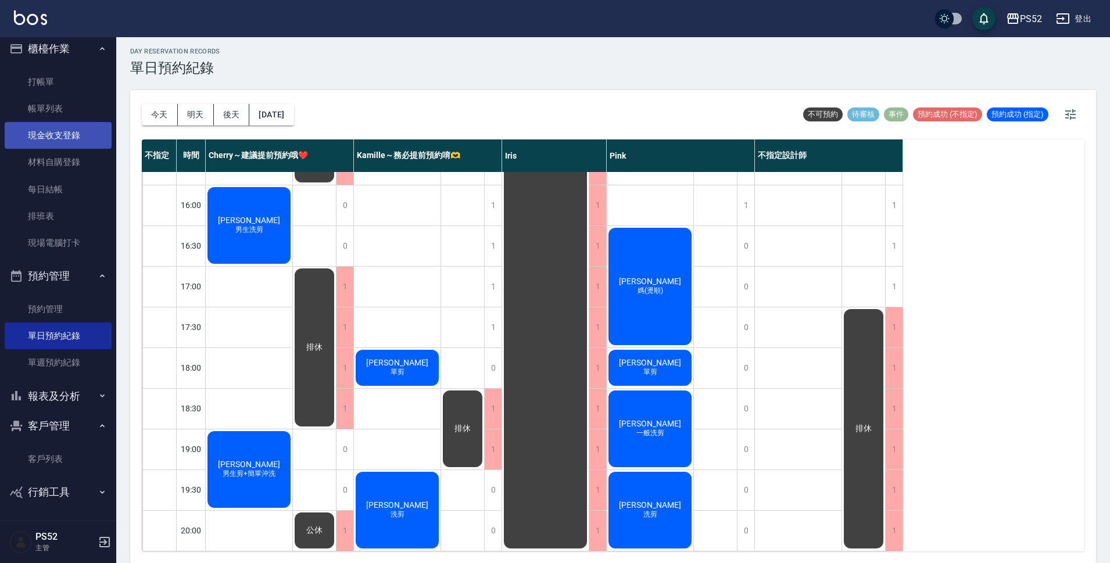
click at [35, 141] on link "現金收支登錄" at bounding box center [58, 135] width 107 height 27
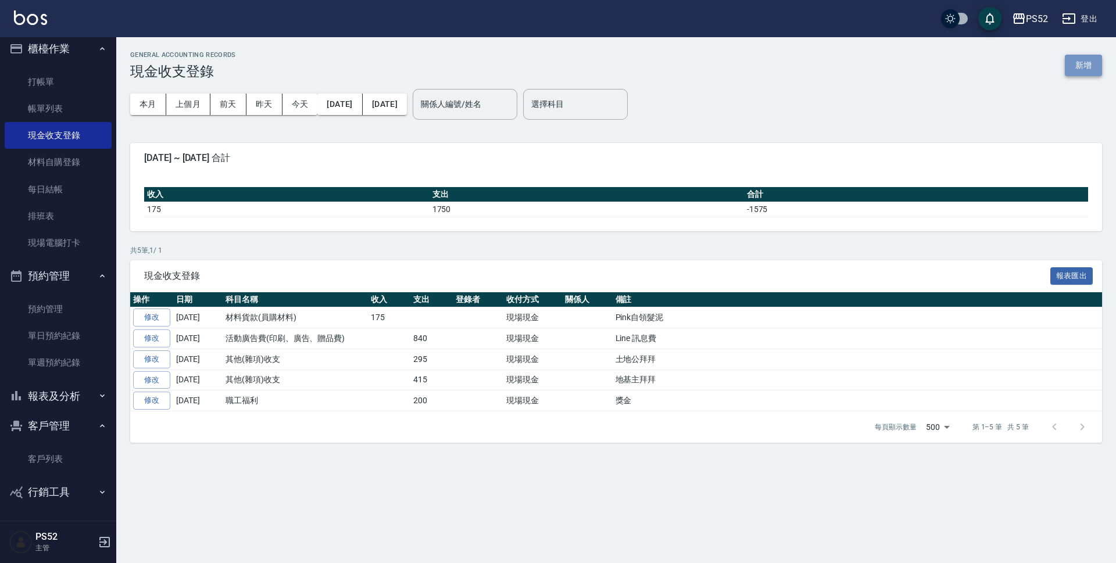
click at [1092, 58] on button "新增" at bounding box center [1082, 65] width 37 height 21
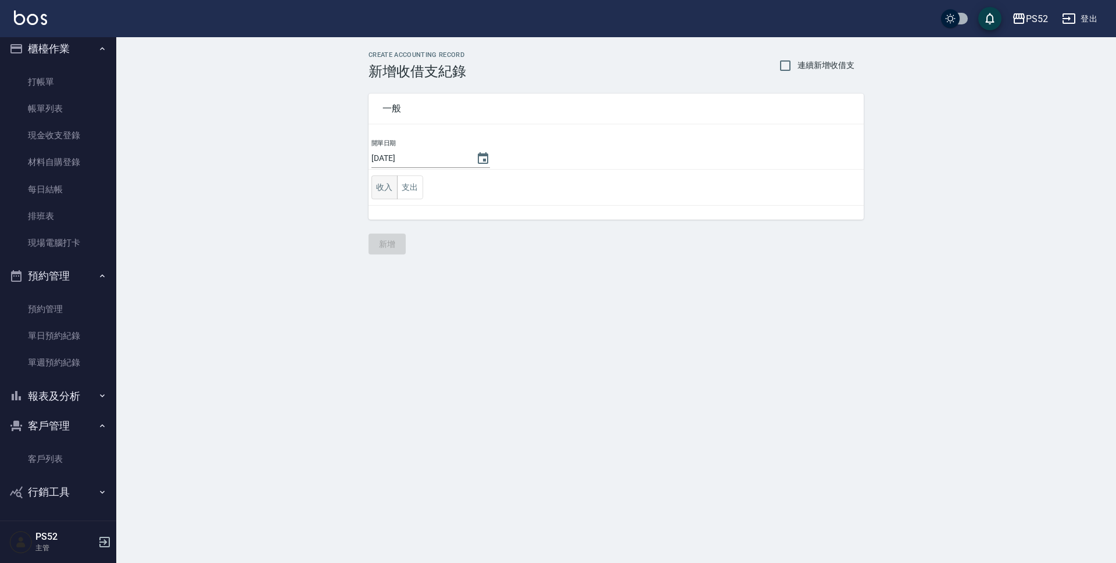
click at [392, 192] on button "收入" at bounding box center [384, 187] width 26 height 24
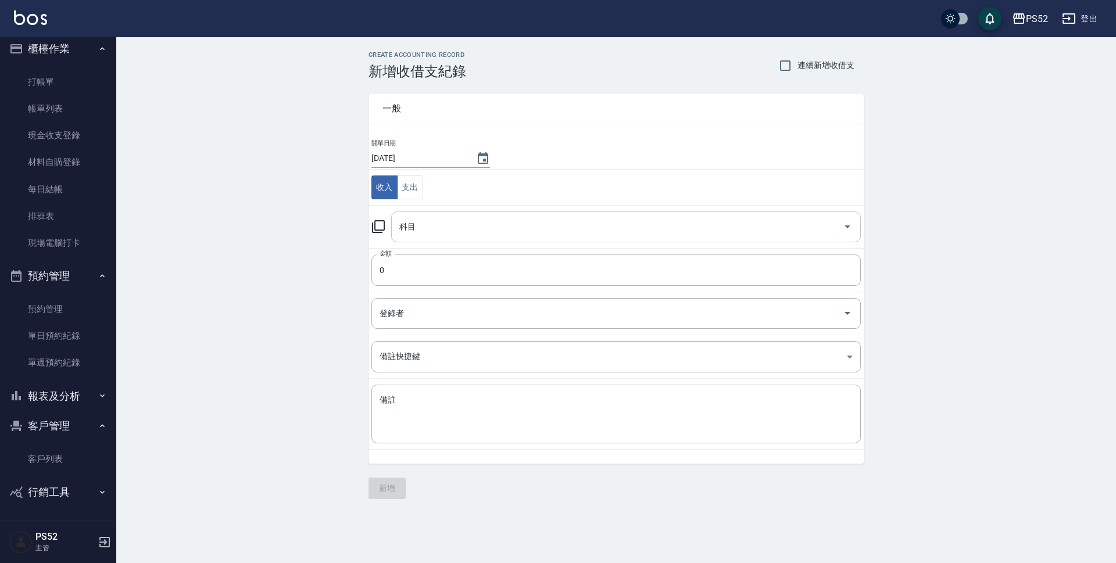
click at [434, 233] on input "科目" at bounding box center [617, 227] width 442 height 20
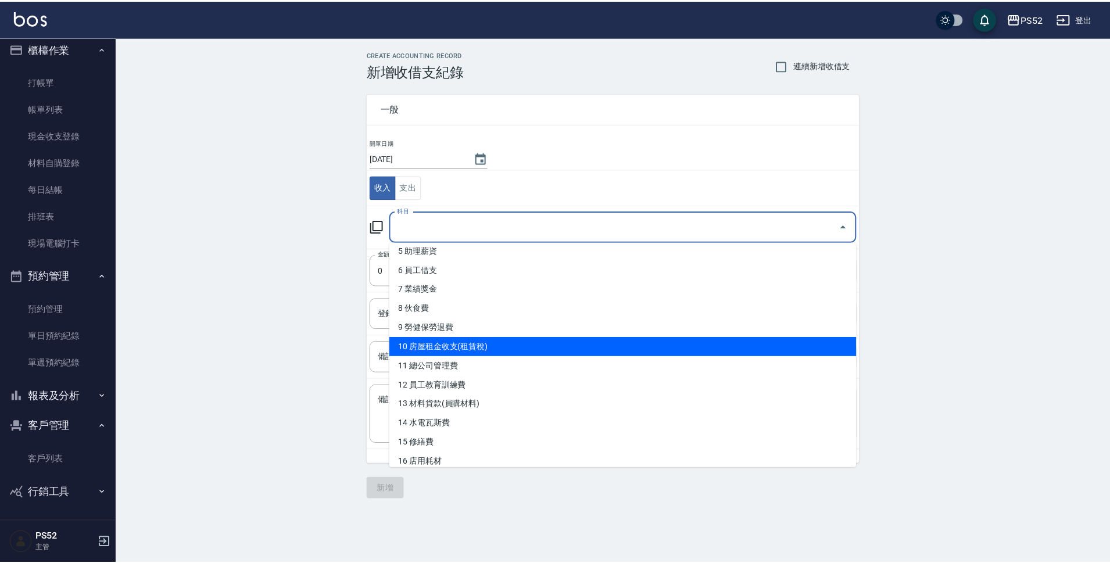
scroll to position [155, 0]
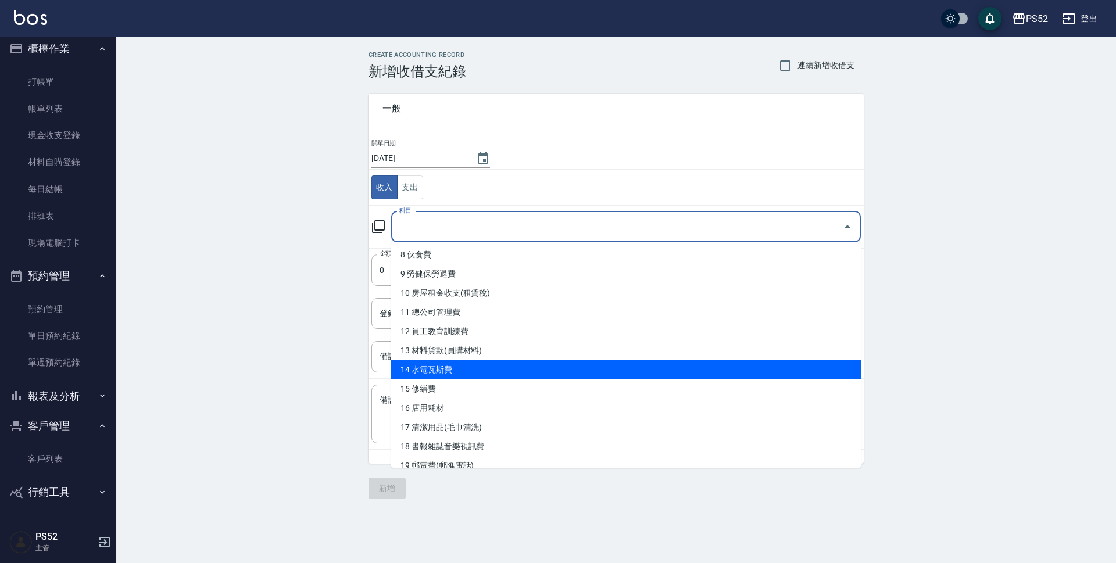
click at [466, 358] on li "13 材料貨款(員購材料)" at bounding box center [625, 350] width 469 height 19
type input "13 材料貨款(員購材料)"
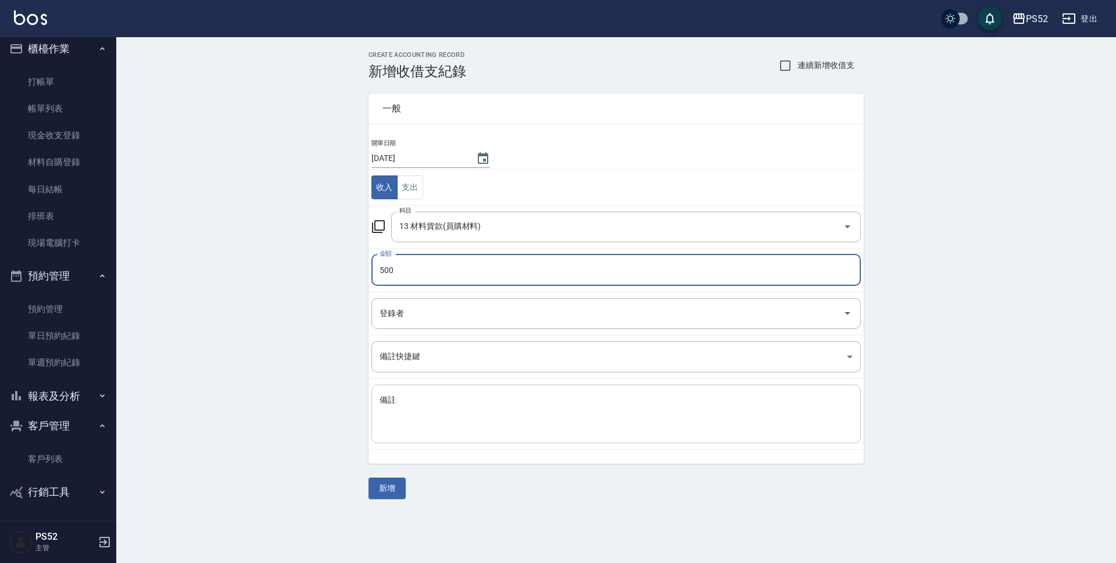
type input "500"
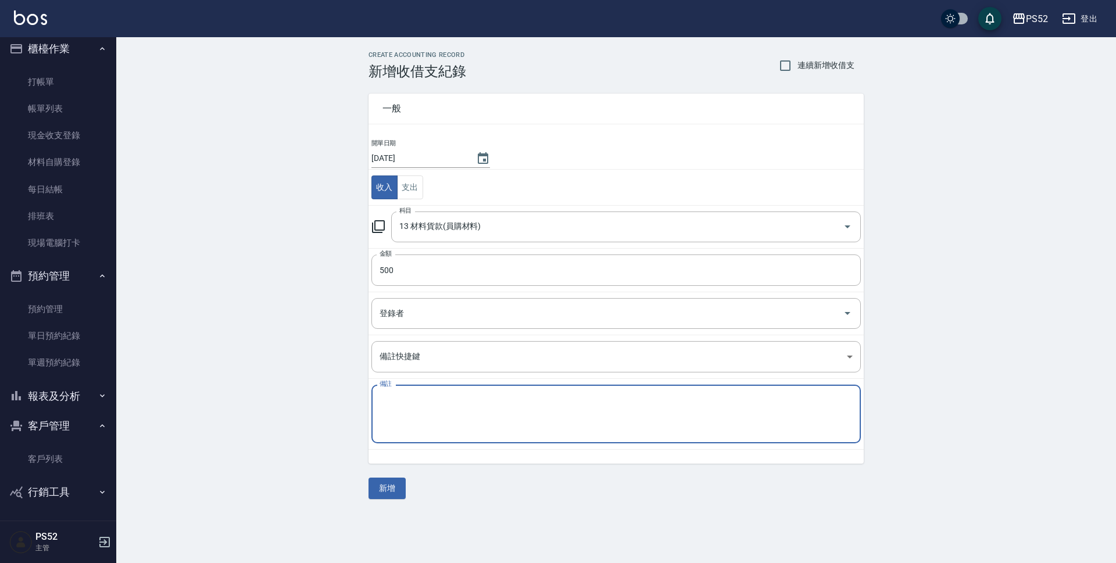
click at [445, 404] on textarea "備註" at bounding box center [615, 415] width 473 height 40
type textarea "Pink自領綠色香水頭皮水"
click at [398, 472] on div "一般 開單日期 [DATE] 收入 支出 科目 13 材料貨款(員購材料) 科目 金額 500 金額 登錄者 登錄者 備註快捷鍵 ​ 備註快捷鍵 備註 Pin…" at bounding box center [615, 289] width 495 height 419
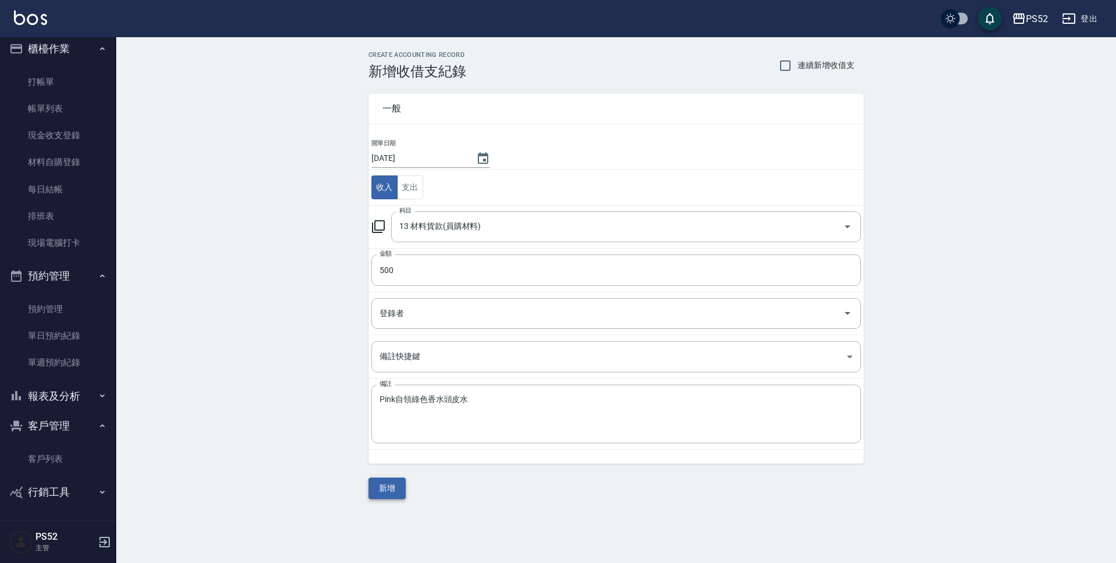
click at [404, 486] on button "新增" at bounding box center [386, 488] width 37 height 21
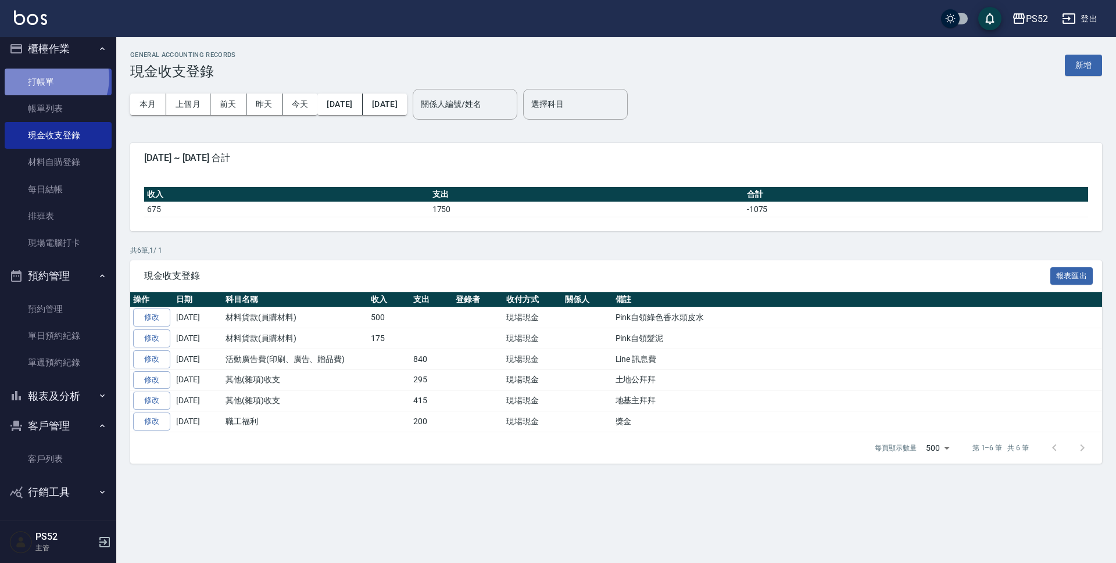
click at [51, 78] on link "打帳單" at bounding box center [58, 82] width 107 height 27
